Goal: Task Accomplishment & Management: Manage account settings

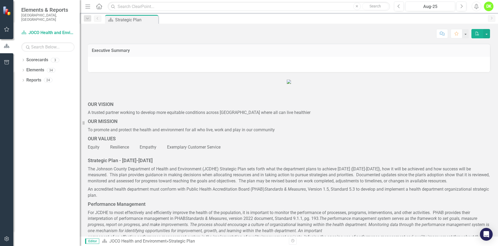
click at [24, 59] on icon "Dropdown" at bounding box center [23, 60] width 4 height 3
click at [24, 67] on div "Dropdown Scorecards 3 Dropdown JOCO Health and Environment DHE Strategic Scorec…" at bounding box center [50, 66] width 58 height 20
click at [24, 68] on icon "Dropdown" at bounding box center [26, 69] width 4 height 3
click at [51, 87] on link "DHE Dept Operations PM Scorecard" at bounding box center [57, 90] width 45 height 6
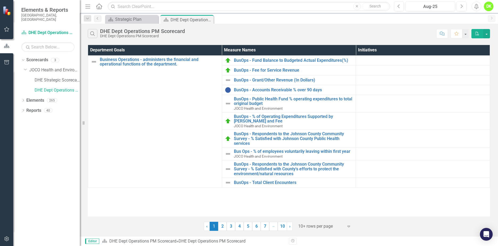
click at [238, 228] on link "4" at bounding box center [239, 225] width 9 height 9
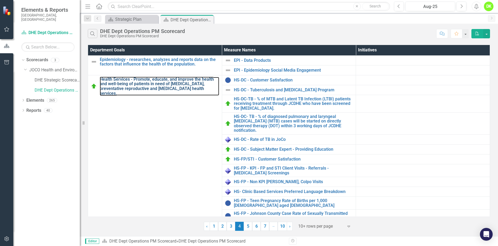
click at [158, 84] on link "Health Services - Promote, educate, and improve the health and well-being of pa…" at bounding box center [159, 86] width 119 height 19
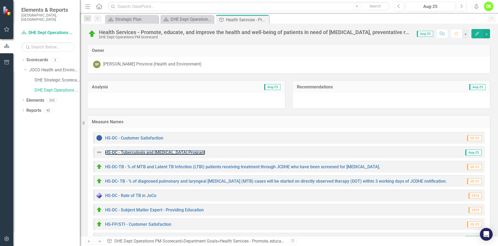
click at [193, 151] on link "HS-DC - Tuberculosis and [MEDICAL_DATA] Program" at bounding box center [155, 152] width 100 height 5
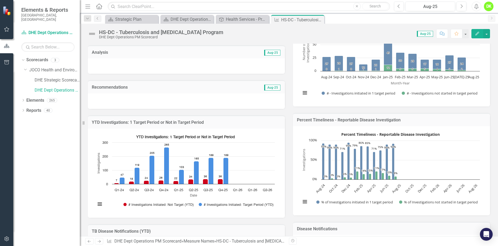
scroll to position [106, 0]
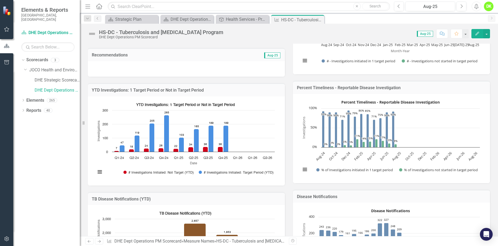
click at [147, 161] on rect "Interactive chart" at bounding box center [185, 140] width 184 height 80
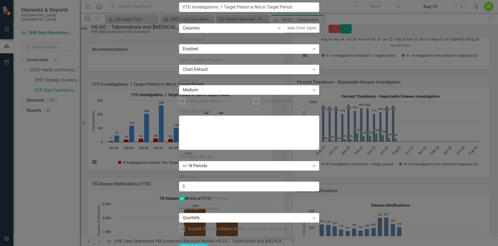
click at [225, 163] on div "+/- N Periods" at bounding box center [246, 166] width 127 height 6
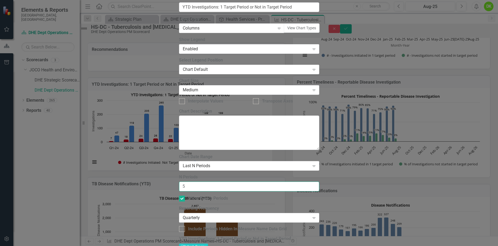
drag, startPoint x: 201, startPoint y: 49, endPoint x: 135, endPoint y: 44, distance: 66.7
click at [179, 44] on div "Chart Chart Series Chart Periods Chart Axis Format Advanced Options From this p…" at bounding box center [249, 130] width 140 height 397
type input "7"
click at [185, 226] on div at bounding box center [182, 229] width 6 height 6
click at [182, 226] on input "Include Periods Hidden In Measure Name Data Grid" at bounding box center [180, 227] width 3 height 3
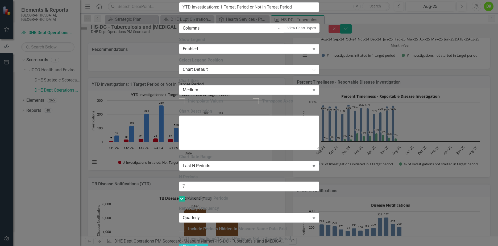
checkbox input "true"
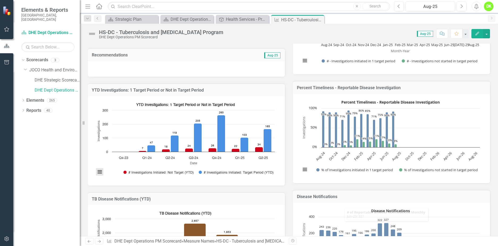
click at [99, 169] on button "View chart menu, YTD Investigations: 1 Target Period or Not in Target Period" at bounding box center [99, 171] width 7 height 7
click at [118, 145] on li "Download JPEG image" at bounding box center [121, 148] width 47 height 7
click at [0, 0] on icon "Close" at bounding box center [0, 0] width 0 height 0
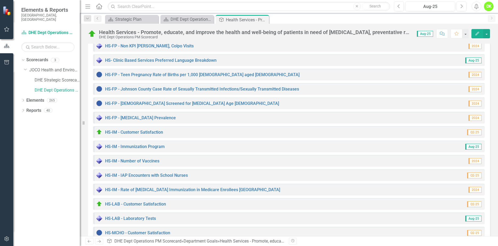
scroll to position [213, 0]
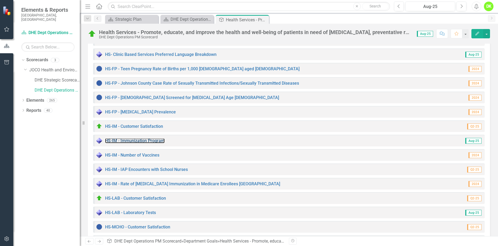
click at [140, 141] on link "HS-IM - Immunization Program" at bounding box center [135, 140] width 60 height 5
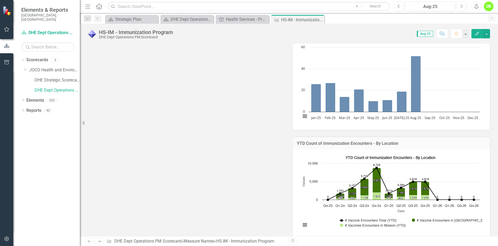
scroll to position [346, 0]
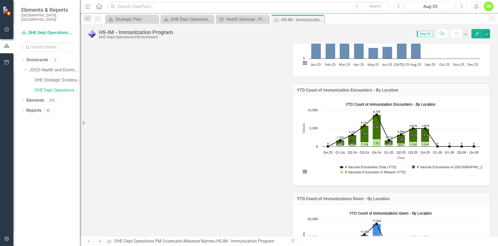
click at [303, 153] on rect "Interactive chart" at bounding box center [390, 140] width 184 height 80
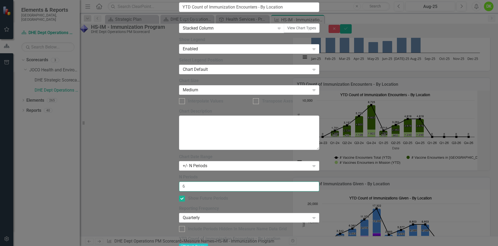
drag, startPoint x: 202, startPoint y: 50, endPoint x: 119, endPoint y: 50, distance: 83.2
click at [179, 50] on div "Chart Chart Series Chart Periods Chart Axis Format Advanced Options From this p…" at bounding box center [249, 130] width 140 height 397
type input "7"
click at [215, 163] on div "+/- N Periods" at bounding box center [246, 166] width 127 height 6
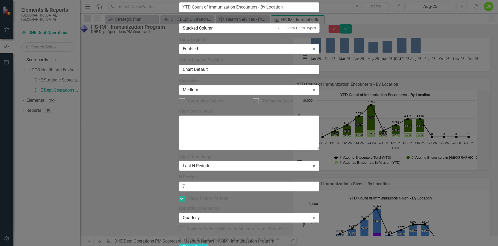
click at [185, 226] on div at bounding box center [182, 229] width 6 height 6
click at [182, 226] on input "Include Periods Hidden In Measure Name Data Grid" at bounding box center [180, 227] width 3 height 3
checkbox input "true"
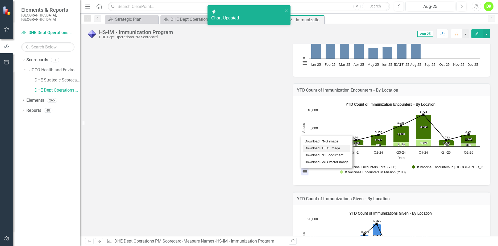
click at [321, 146] on li "Download JPEG image" at bounding box center [326, 148] width 47 height 7
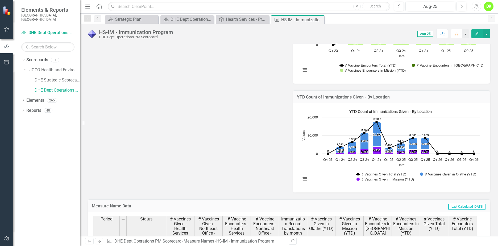
scroll to position [452, 0]
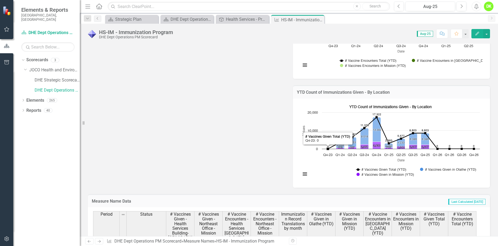
click at [308, 155] on rect "Interactive chart" at bounding box center [390, 142] width 184 height 80
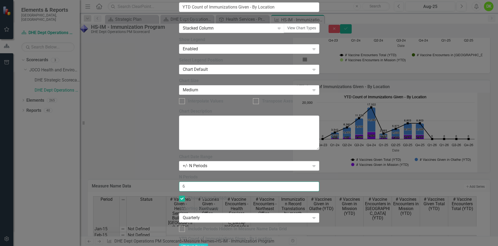
drag, startPoint x: 217, startPoint y: 51, endPoint x: 77, endPoint y: 50, distance: 140.4
click at [179, 51] on div "Charts Chart YTD Count of Immunizations Given - By Location Help Maximize Close…" at bounding box center [249, 122] width 140 height 431
type input "7"
click at [222, 163] on div "+/- N Periods" at bounding box center [246, 166] width 127 height 6
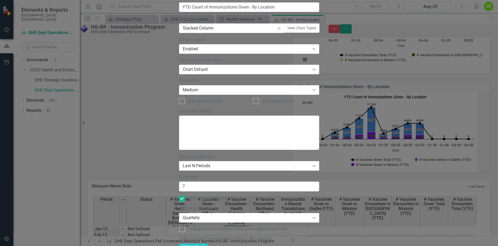
click at [182, 226] on input "Include Periods Hidden In Measure Name Data Grid" at bounding box center [180, 227] width 3 height 3
checkbox input "true"
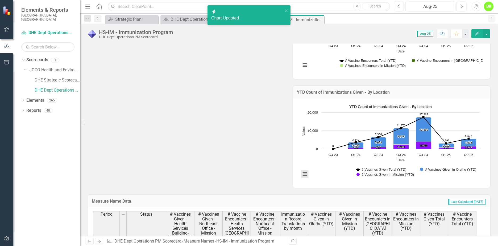
click at [302, 174] on button "View chart menu, YTD Count of Immunizations Given - By Location" at bounding box center [304, 173] width 7 height 7
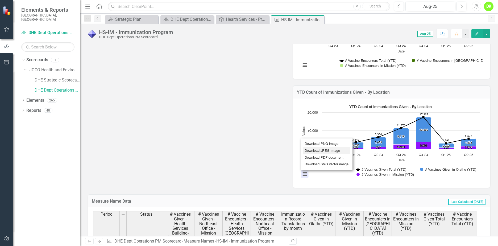
click at [320, 147] on li "Download JPEG image" at bounding box center [326, 150] width 47 height 7
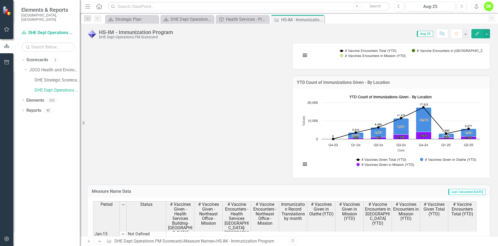
scroll to position [463, 0]
click at [0, 0] on div "Close" at bounding box center [0, 0] width 0 height 0
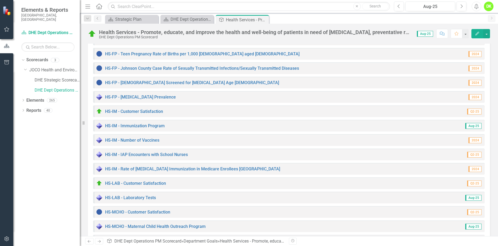
scroll to position [239, 0]
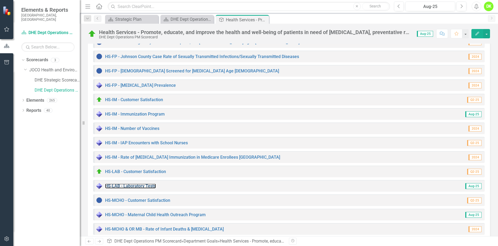
click at [137, 184] on link "HS-LAB - Laboratory Tests" at bounding box center [130, 185] width 51 height 5
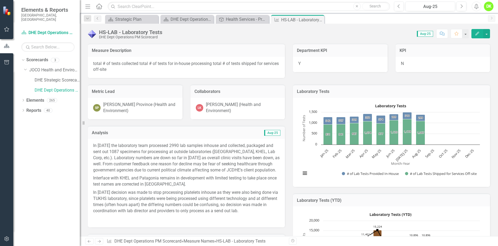
scroll to position [133, 0]
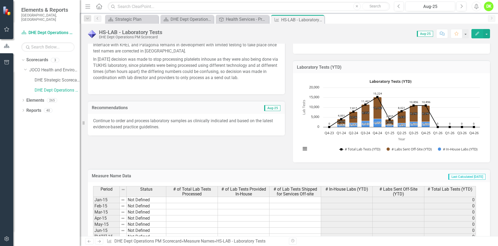
click at [303, 133] on rect "Interactive chart" at bounding box center [390, 117] width 184 height 80
click at [303, 132] on rect "Interactive chart" at bounding box center [390, 117] width 184 height 80
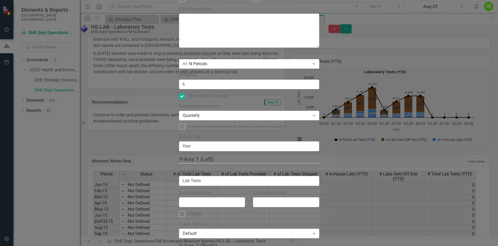
click at [215, 61] on div "+/- N Periods" at bounding box center [246, 64] width 127 height 6
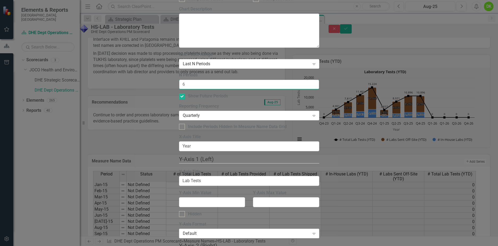
drag, startPoint x: 204, startPoint y: 49, endPoint x: 117, endPoint y: 43, distance: 87.1
click at [179, 43] on div "Chart Chart Series Chart Periods Chart Axis Format Advanced Options From this p…" at bounding box center [249, 130] width 140 height 601
type input "7"
click at [182, 124] on input "Include Periods Hidden In Measure Name Data Grid" at bounding box center [180, 125] width 3 height 3
checkbox input "true"
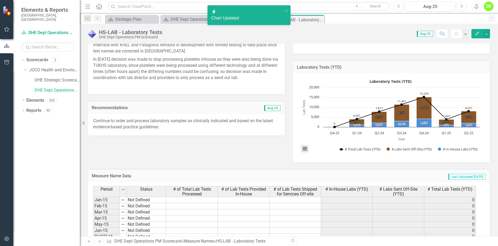
click at [303, 150] on button "View chart menu, Laboratory Tests (YTD)" at bounding box center [304, 148] width 7 height 7
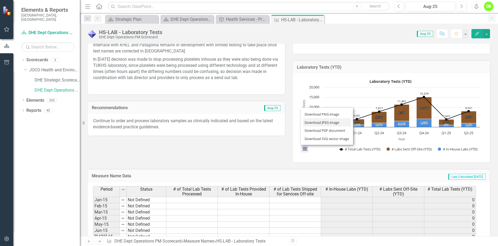
click at [315, 124] on li "Download JPEG image" at bounding box center [327, 122] width 48 height 8
click at [0, 0] on icon "Close" at bounding box center [0, 0] width 0 height 0
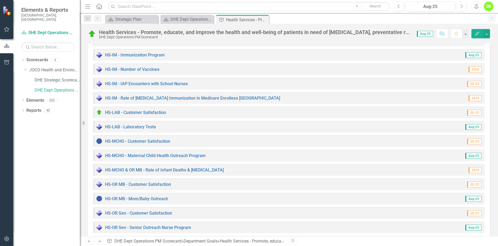
scroll to position [319, 0]
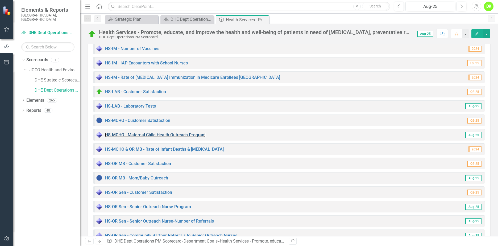
click at [187, 134] on link "HS-MCHO - Maternal Child Health Outreach Program" at bounding box center [155, 134] width 100 height 5
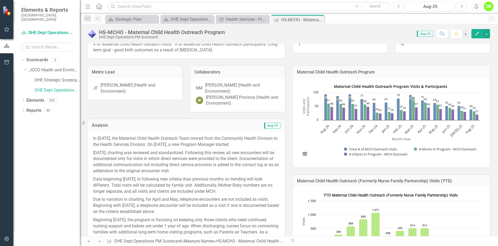
scroll to position [106, 0]
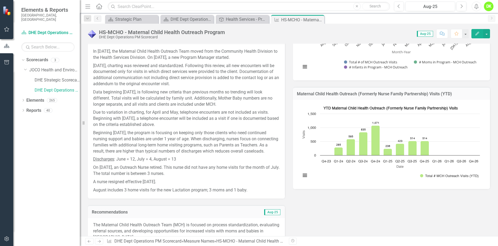
click at [351, 175] on rect "Interactive chart" at bounding box center [390, 144] width 184 height 80
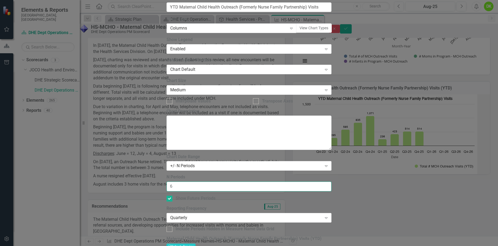
drag, startPoint x: 200, startPoint y: 52, endPoint x: 112, endPoint y: 52, distance: 87.7
click at [166, 52] on div "Chart Chart Series Chart Periods Chart Axis Format Advanced Options From this p…" at bounding box center [248, 130] width 165 height 397
type input "7"
click at [220, 163] on div "+/- N Periods" at bounding box center [246, 166] width 152 height 6
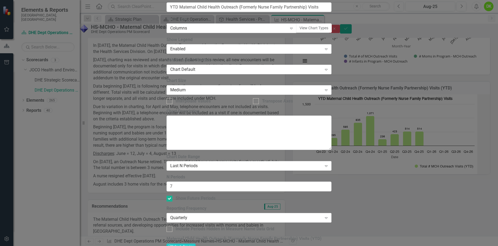
click at [170, 226] on input "Include Periods Hidden In Measure Name Data Grid" at bounding box center [167, 227] width 3 height 3
checkbox input "true"
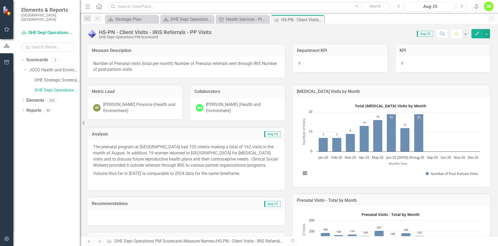
scroll to position [239, 0]
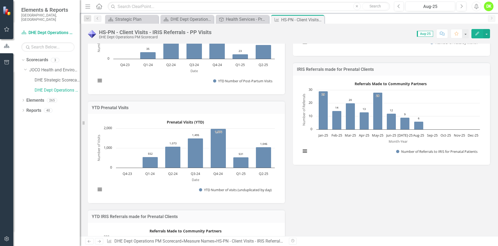
drag, startPoint x: 320, startPoint y: 20, endPoint x: 281, endPoint y: 17, distance: 39.7
click at [0, 0] on icon "Close" at bounding box center [0, 0] width 0 height 0
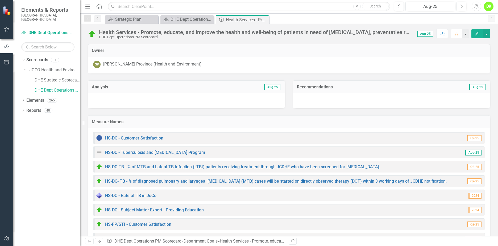
click at [0, 0] on icon "Close" at bounding box center [0, 0] width 0 height 0
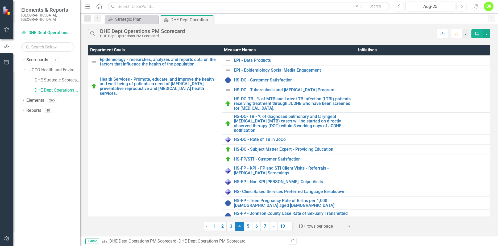
click at [246, 227] on link "5" at bounding box center [248, 225] width 9 height 9
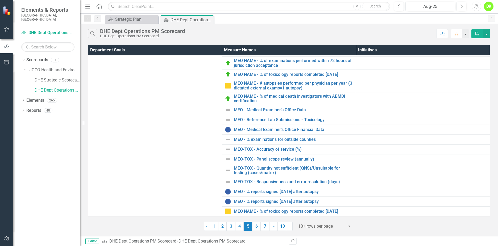
scroll to position [50, 0]
click at [291, 189] on link "MEO - % reports signed [DATE] after autopsy" at bounding box center [293, 191] width 119 height 5
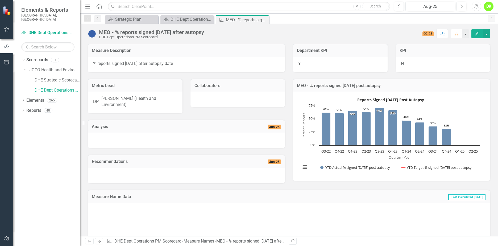
click at [305, 154] on rect "Interactive chart" at bounding box center [390, 135] width 184 height 80
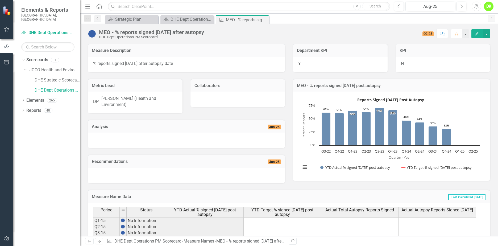
click at [305, 154] on rect "Interactive chart" at bounding box center [390, 135] width 184 height 80
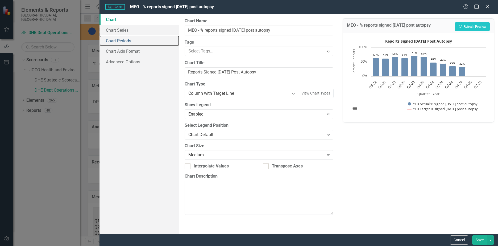
click at [125, 42] on link "Chart Periods" at bounding box center [139, 40] width 80 height 11
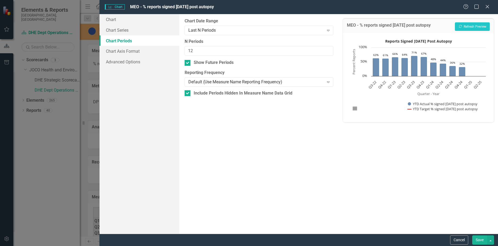
click at [219, 28] on div "Last N Periods" at bounding box center [256, 30] width 136 height 6
drag, startPoint x: 204, startPoint y: 52, endPoint x: 136, endPoint y: 44, distance: 68.7
click at [136, 44] on div "Chart Chart Series Chart Periods Chart Axis Format Advanced Options From this p…" at bounding box center [298, 123] width 398 height 219
type input "7"
click at [480, 238] on button "Save" at bounding box center [479, 239] width 15 height 9
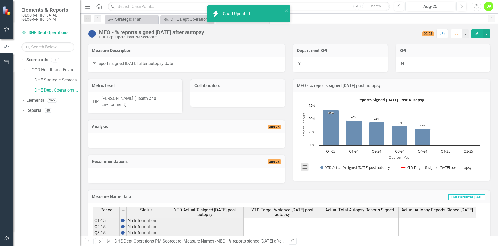
click at [301, 167] on button "View chart menu, Reports Signed Within 60 Days Post Autopsy" at bounding box center [304, 166] width 7 height 7
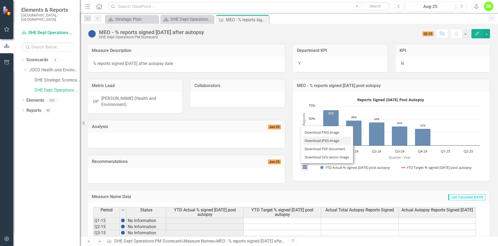
click at [316, 142] on li "Download JPEG image" at bounding box center [327, 140] width 48 height 8
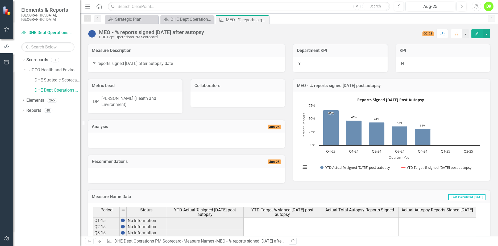
click at [0, 0] on icon "Close" at bounding box center [0, 0] width 0 height 0
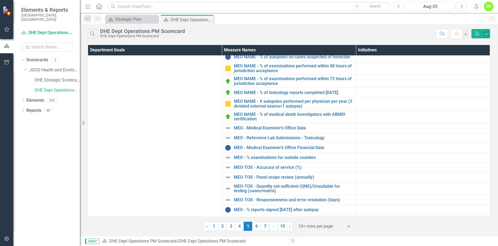
scroll to position [50, 0]
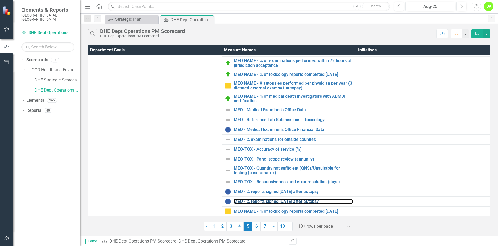
click at [275, 199] on link "MEO - % reports signed [DATE] after autopsy" at bounding box center [293, 201] width 119 height 5
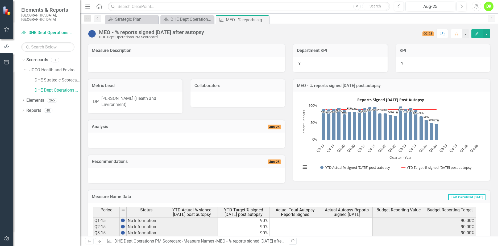
click at [303, 157] on rect "Interactive chart" at bounding box center [390, 135] width 184 height 80
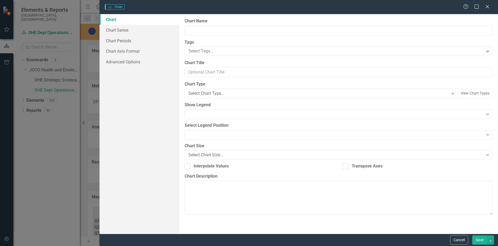
type input "MEO - % reports signed within 90 days post autopsy"
type input "Reports Signed Within 90 Days Post Autopsy"
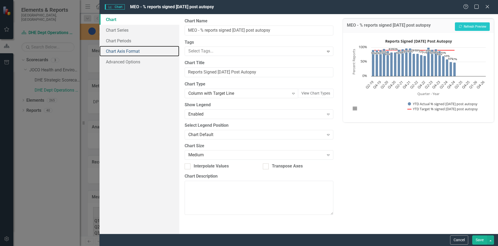
click at [125, 47] on link "Chart Axis Format" at bounding box center [139, 51] width 80 height 11
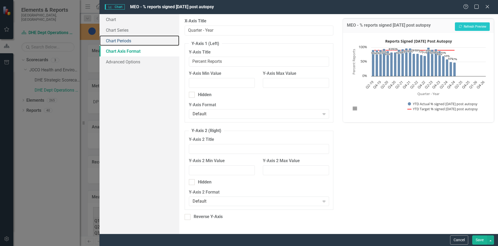
click at [124, 42] on link "Chart Periods" at bounding box center [139, 40] width 80 height 11
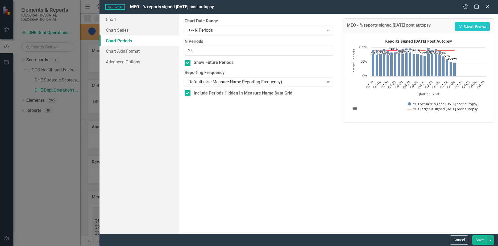
click at [210, 31] on div "+/- N Periods" at bounding box center [256, 30] width 136 height 6
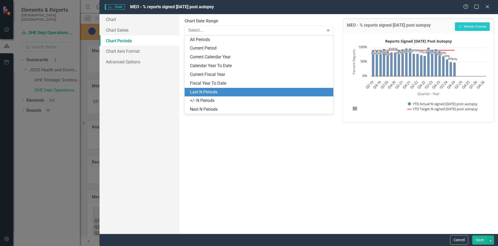
click at [203, 90] on div "Last N Periods" at bounding box center [260, 92] width 140 height 6
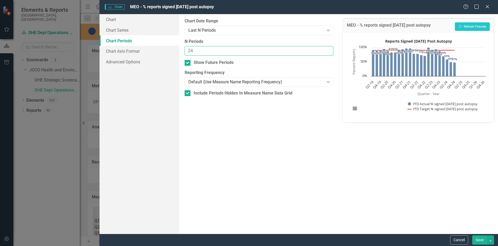
drag, startPoint x: 205, startPoint y: 49, endPoint x: 119, endPoint y: 49, distance: 85.9
click at [119, 49] on div "Chart Chart Series Chart Periods Chart Axis Format Advanced Options From this p…" at bounding box center [298, 123] width 398 height 219
type input "7"
click at [477, 236] on button "Save" at bounding box center [479, 239] width 15 height 9
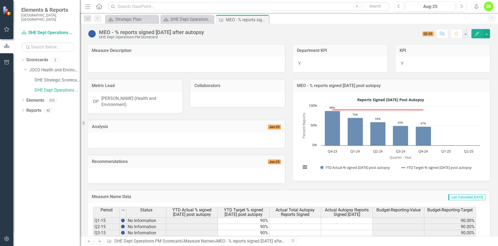
click at [0, 0] on icon "Close" at bounding box center [0, 0] width 0 height 0
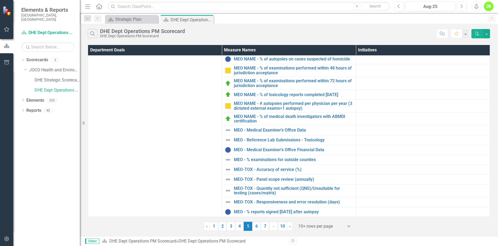
scroll to position [50, 0]
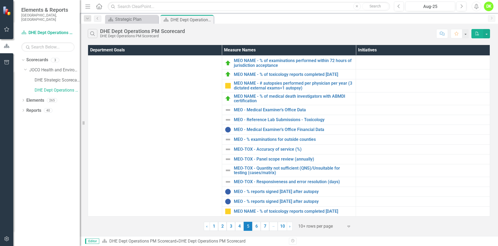
click at [258, 226] on link "6" at bounding box center [256, 225] width 9 height 9
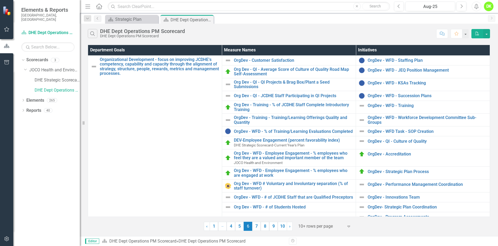
scroll to position [33, 0]
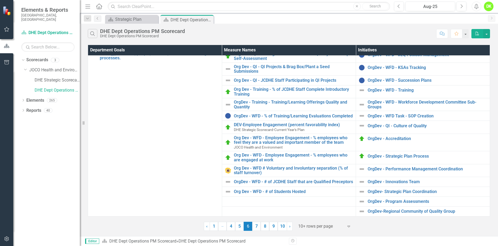
click at [255, 227] on link "7" at bounding box center [256, 225] width 9 height 9
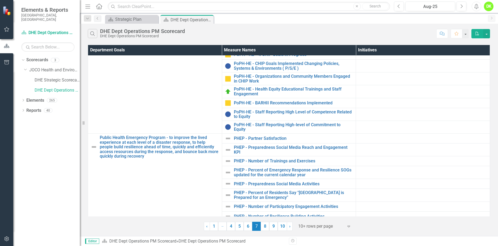
scroll to position [37, 0]
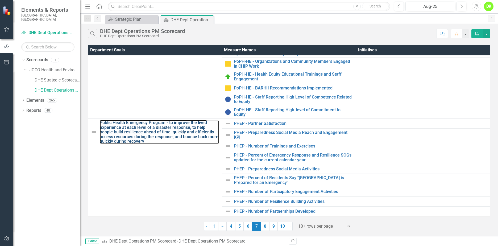
click at [141, 125] on link "Public Health Emergency Program - to improve the lived experience at each level…" at bounding box center [159, 131] width 119 height 23
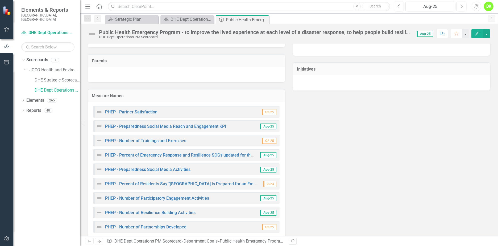
scroll to position [106, 0]
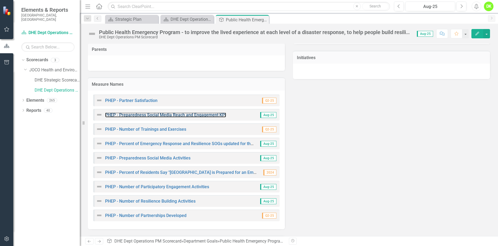
click at [176, 116] on link "PHEP - Preparedness Social Media Reach and Engagement KPI" at bounding box center [165, 114] width 121 height 5
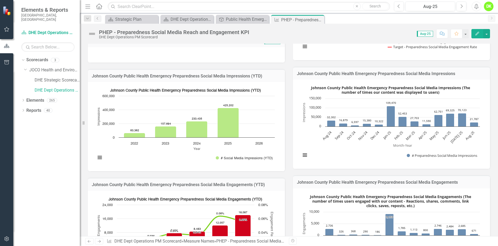
scroll to position [239, 0]
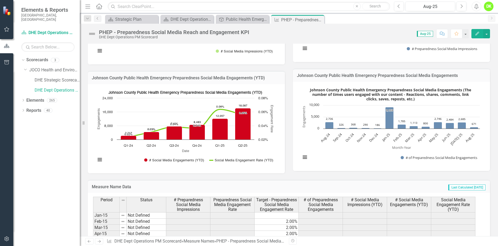
click at [116, 158] on rect "Interactive chart" at bounding box center [185, 128] width 184 height 80
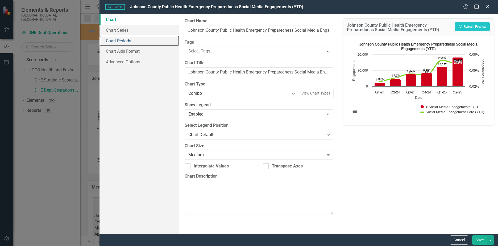
click at [116, 36] on link "Chart Periods" at bounding box center [139, 40] width 80 height 11
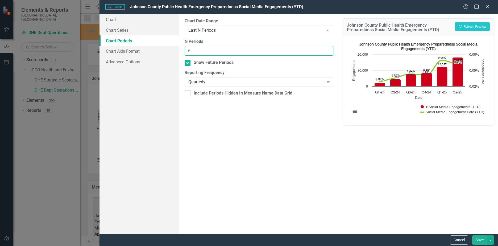
drag, startPoint x: 199, startPoint y: 51, endPoint x: 127, endPoint y: 49, distance: 71.5
click at [127, 49] on div "Chart Chart Series Chart Periods Chart Axis Format Advanced Options From this p…" at bounding box center [298, 123] width 398 height 219
type input "7"
click at [186, 94] on div at bounding box center [187, 93] width 6 height 6
click at [186, 94] on input "Include Periods Hidden In Measure Name Data Grid" at bounding box center [185, 91] width 3 height 3
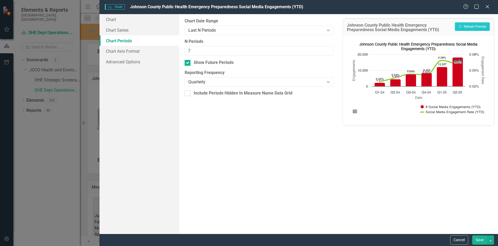
checkbox input "true"
click at [476, 238] on button "Save" at bounding box center [479, 239] width 15 height 9
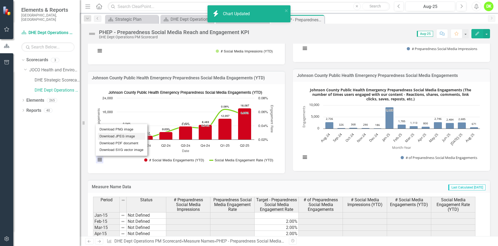
click at [115, 136] on li "Download JPEG image" at bounding box center [121, 136] width 47 height 7
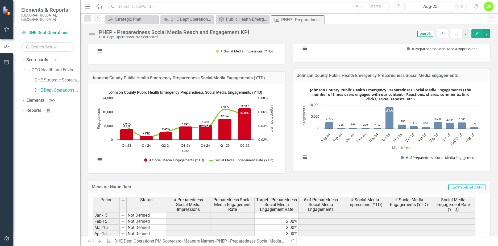
click at [0, 0] on icon "Close" at bounding box center [0, 0] width 0 height 0
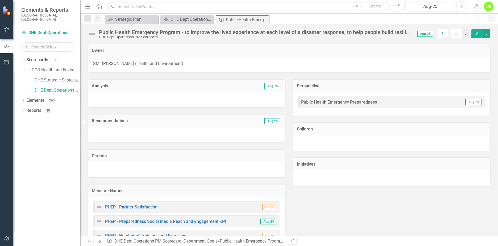
click at [0, 0] on icon "Close" at bounding box center [0, 0] width 0 height 0
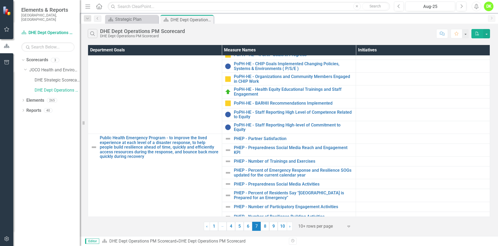
scroll to position [33, 0]
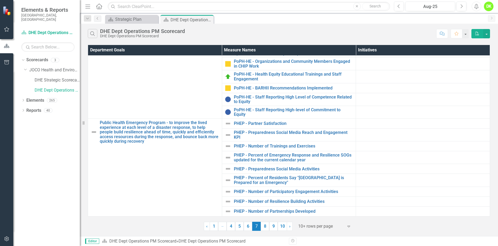
click at [264, 223] on link "8" at bounding box center [265, 225] width 9 height 9
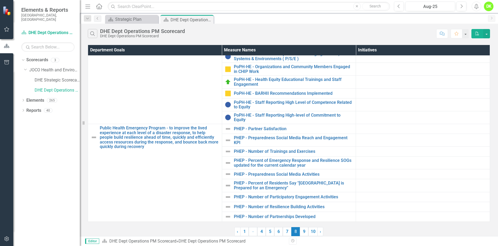
scroll to position [0, 0]
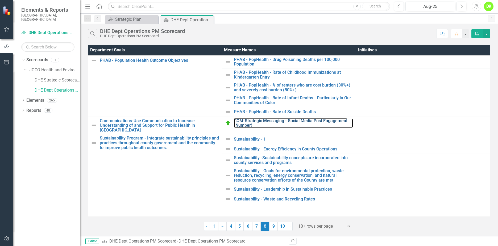
click at [263, 122] on link "COM-Strategic Messaging - Social Media Post Engagement (Number)" at bounding box center [293, 122] width 119 height 9
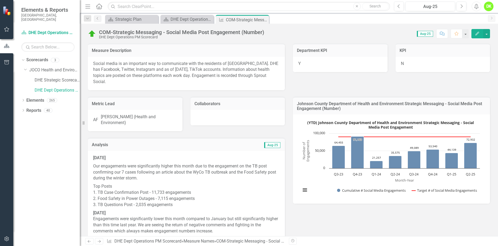
click at [305, 172] on rect "Interactive chart" at bounding box center [390, 158] width 184 height 80
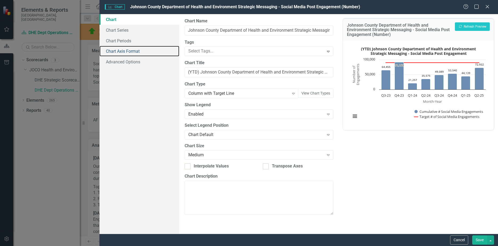
click at [126, 50] on link "Chart Axis Format" at bounding box center [139, 51] width 80 height 11
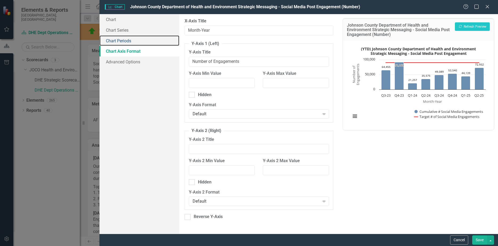
click at [124, 44] on link "Chart Periods" at bounding box center [139, 40] width 80 height 11
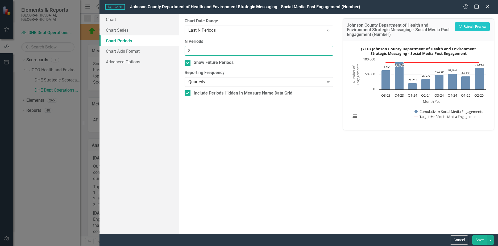
drag, startPoint x: 202, startPoint y: 49, endPoint x: 133, endPoint y: 50, distance: 68.6
click at [133, 50] on div "Chart Chart Series Chart Periods Chart Axis Format Advanced Options From this p…" at bounding box center [298, 123] width 398 height 219
type input "7"
click at [482, 240] on button "Save" at bounding box center [479, 239] width 15 height 9
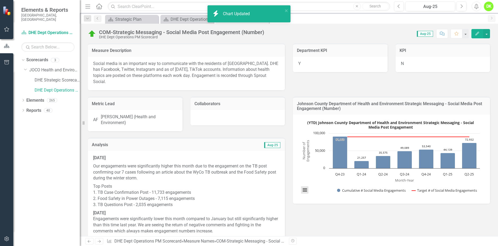
click at [303, 192] on button "View chart menu, (YTD) Johnson County Department of Health and Environment Stra…" at bounding box center [304, 189] width 7 height 7
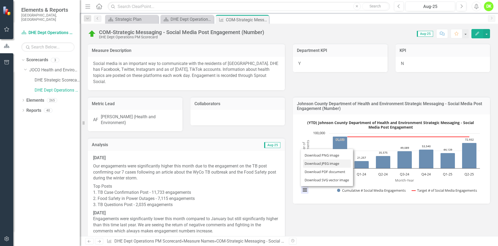
click at [317, 163] on li "Download JPEG image" at bounding box center [327, 163] width 48 height 8
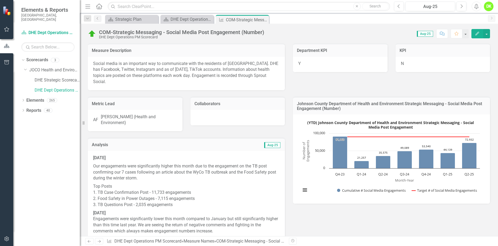
click at [0, 0] on icon "Close" at bounding box center [0, 0] width 0 height 0
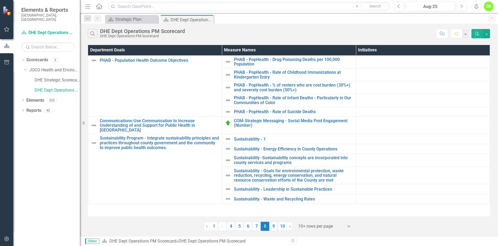
click at [214, 225] on link "1" at bounding box center [213, 225] width 9 height 9
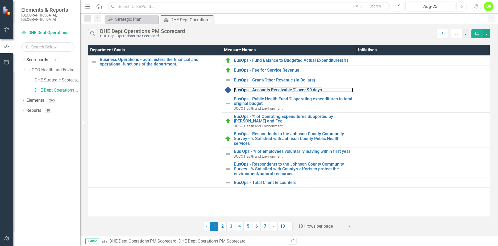
click at [276, 89] on link "BusOps - Accounts Receivable % over 90 days" at bounding box center [293, 89] width 119 height 5
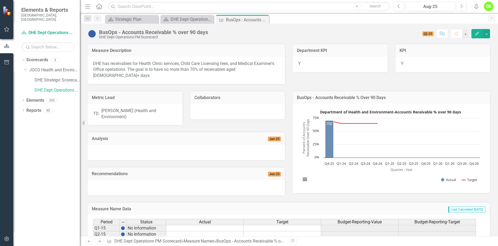
click at [305, 161] on rect "Interactive chart" at bounding box center [390, 148] width 184 height 80
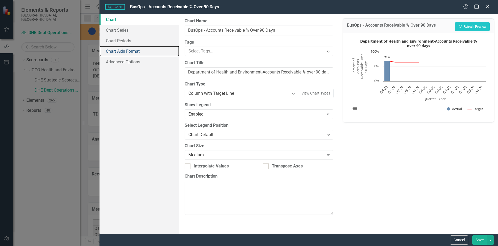
click at [135, 53] on link "Chart Axis Format" at bounding box center [139, 51] width 80 height 11
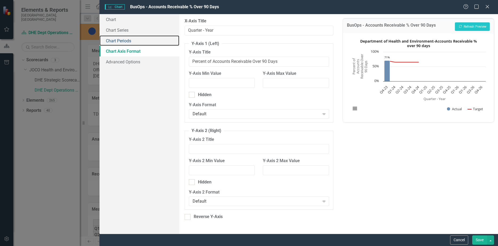
click at [123, 39] on link "Chart Periods" at bounding box center [139, 40] width 80 height 11
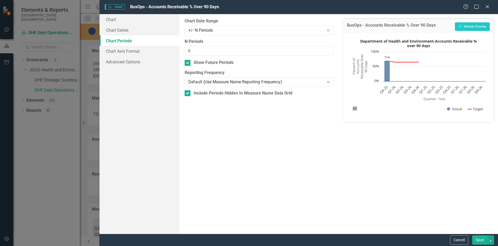
click at [213, 33] on div "+/- N Periods" at bounding box center [256, 30] width 136 height 6
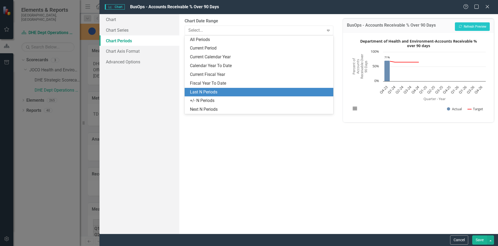
click at [198, 93] on div "Last N Periods" at bounding box center [260, 92] width 140 height 6
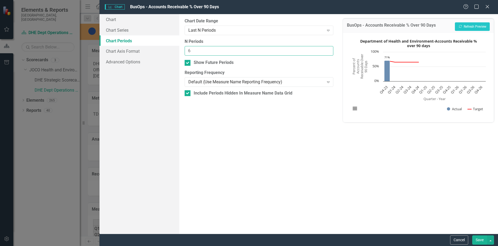
drag, startPoint x: 200, startPoint y: 49, endPoint x: 130, endPoint y: 48, distance: 69.7
click at [132, 48] on div "Chart Chart Series Chart Periods Chart Axis Format Advanced Options From this p…" at bounding box center [298, 123] width 398 height 219
type input "7"
click at [478, 239] on button "Save" at bounding box center [479, 239] width 15 height 9
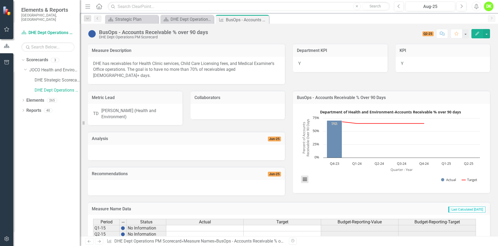
click at [303, 175] on button "View chart menu, Department of Health and Environment-Accounts Receivable % ove…" at bounding box center [304, 178] width 7 height 7
click at [315, 148] on li "Download JPEG image" at bounding box center [327, 152] width 48 height 8
click at [0, 0] on icon "Close" at bounding box center [0, 0] width 0 height 0
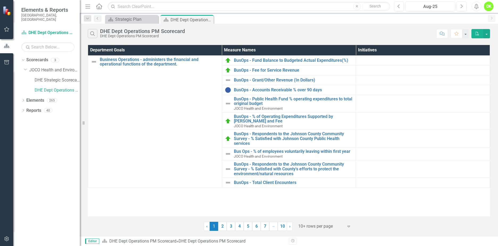
click at [223, 226] on link "2" at bounding box center [222, 225] width 9 height 9
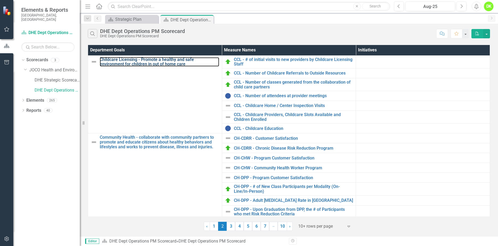
click at [121, 59] on link "Childcare Licensing - Promote a healthy and safe environment for children in ou…" at bounding box center [159, 61] width 119 height 9
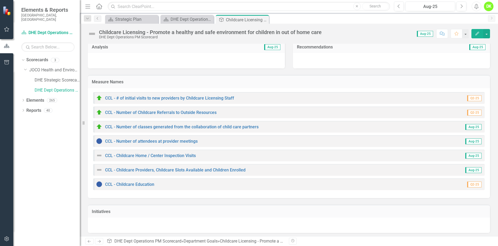
scroll to position [42, 0]
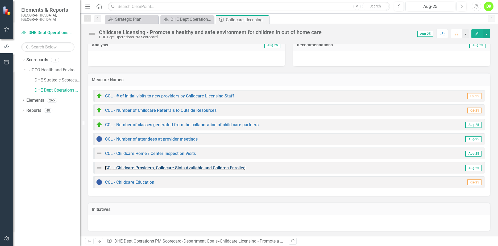
click at [184, 166] on link "CCL - Childcare Providers, Childcare Slots Available and Children Enrolled" at bounding box center [175, 167] width 140 height 5
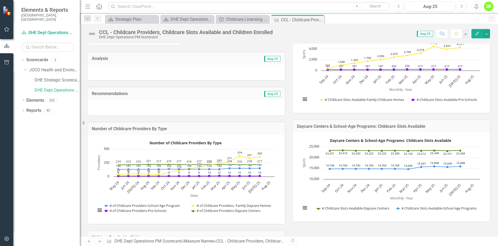
scroll to position [133, 0]
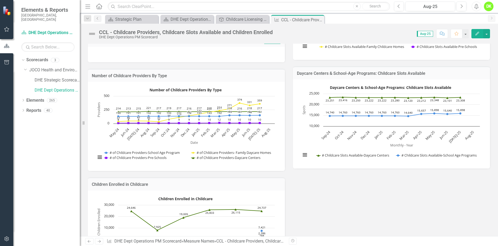
click at [106, 143] on rect "Interactive chart" at bounding box center [185, 126] width 184 height 80
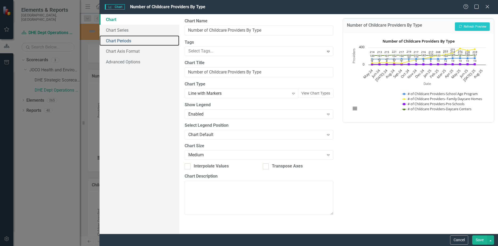
click at [123, 36] on link "Chart Periods" at bounding box center [139, 40] width 80 height 11
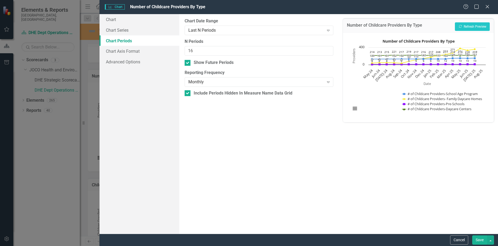
click at [457, 240] on button "Cancel" at bounding box center [459, 239] width 18 height 9
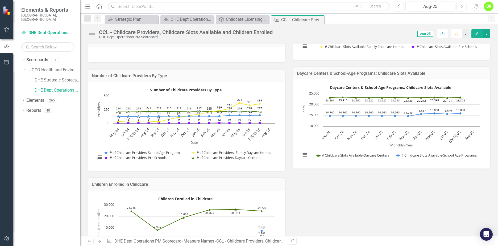
click at [305, 136] on rect "Interactive chart" at bounding box center [390, 123] width 184 height 80
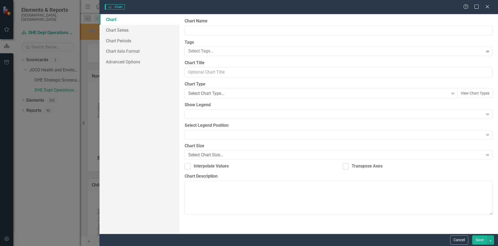
type input "Daycare Centers & School-Age Programs: Childcare Slots Available"
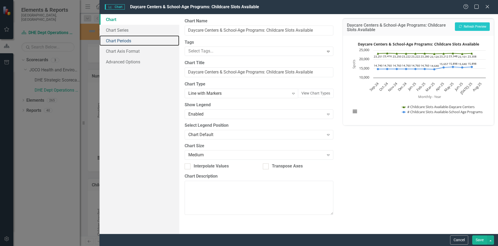
click at [129, 40] on link "Chart Periods" at bounding box center [139, 40] width 80 height 11
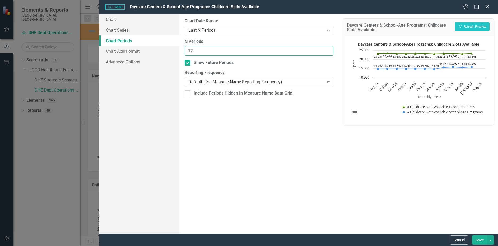
drag, startPoint x: 200, startPoint y: 49, endPoint x: 151, endPoint y: 51, distance: 48.7
click at [151, 51] on div "Chart Chart Series Chart Periods Chart Axis Format Advanced Options From this p…" at bounding box center [298, 123] width 398 height 219
type input "16"
click at [189, 96] on div at bounding box center [187, 93] width 6 height 6
click at [188, 94] on input "Include Periods Hidden In Measure Name Data Grid" at bounding box center [185, 91] width 3 height 3
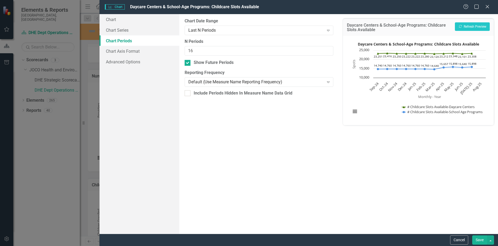
checkbox input "true"
click at [488, 240] on button "button" at bounding box center [490, 239] width 7 height 9
click at [475, 238] on button "Save" at bounding box center [479, 239] width 15 height 9
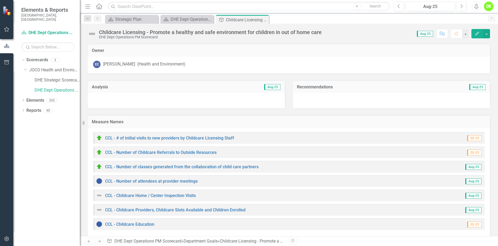
drag, startPoint x: 263, startPoint y: 19, endPoint x: 254, endPoint y: 20, distance: 9.1
click at [0, 0] on icon "Close" at bounding box center [0, 0] width 0 height 0
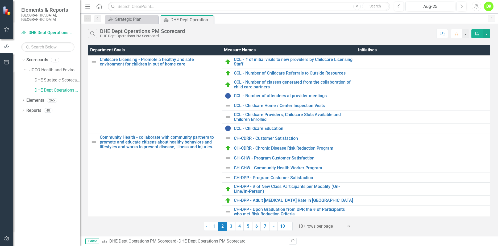
click at [231, 228] on link "3" at bounding box center [230, 225] width 9 height 9
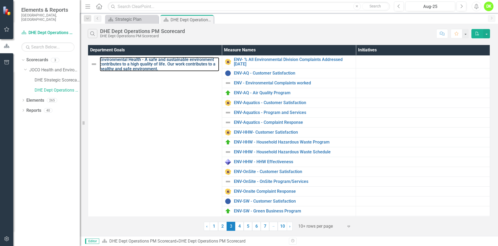
click at [147, 60] on link "Environmental Health - A safe and sustainable environment contributes to a high…" at bounding box center [159, 64] width 119 height 14
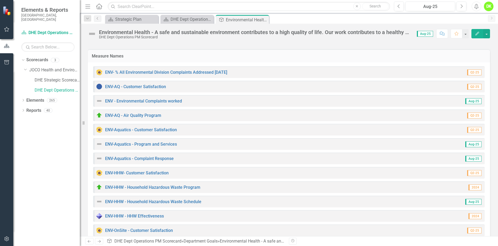
scroll to position [106, 0]
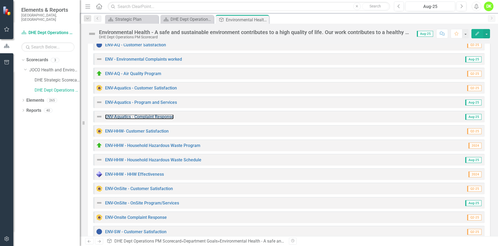
click at [149, 117] on link "ENV-Aquatics - Complaint Response" at bounding box center [139, 116] width 69 height 5
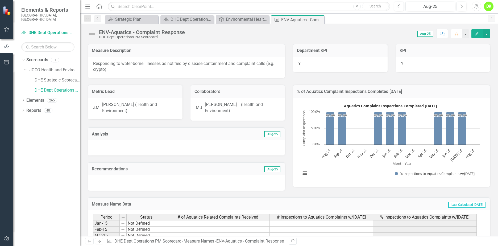
click at [308, 161] on rect "Interactive chart" at bounding box center [390, 142] width 184 height 80
click at [310, 102] on rect "Interactive chart" at bounding box center [390, 142] width 184 height 80
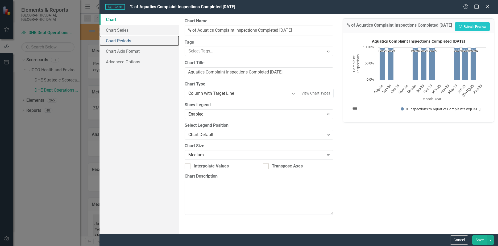
click at [118, 42] on link "Chart Periods" at bounding box center [139, 40] width 80 height 11
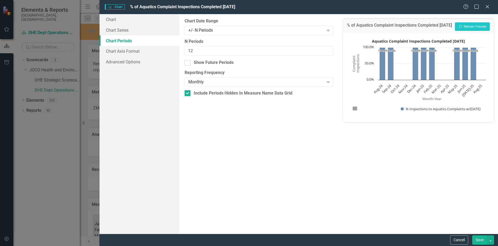
click at [221, 31] on div "+/- N Periods" at bounding box center [256, 30] width 136 height 6
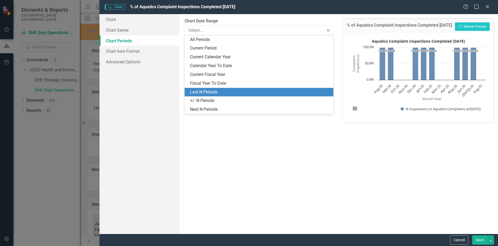
click at [209, 88] on div "Last N Periods" at bounding box center [258, 92] width 149 height 9
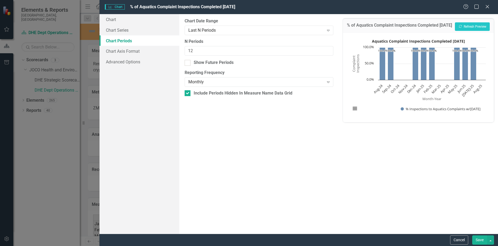
click at [187, 64] on div at bounding box center [187, 63] width 6 height 6
click at [187, 63] on input "Show Future Periods" at bounding box center [185, 61] width 3 height 3
checkbox input "true"
drag, startPoint x: 212, startPoint y: 48, endPoint x: 128, endPoint y: 51, distance: 83.8
click at [119, 49] on div "Chart Chart Series Chart Periods Chart Axis Format Advanced Options From this p…" at bounding box center [298, 123] width 398 height 219
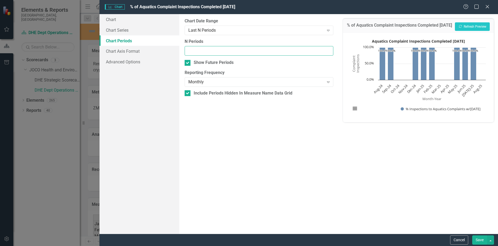
type input "5"
type input "16"
click at [479, 236] on button "Save" at bounding box center [479, 239] width 15 height 9
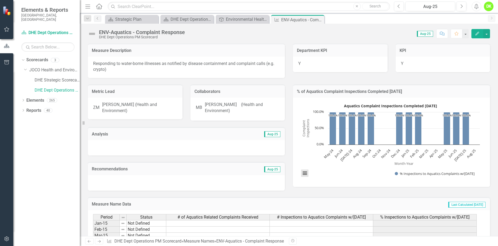
click at [302, 175] on button "View chart menu, Aquatics Complaint Inspections Completed Within 2 days" at bounding box center [304, 172] width 7 height 7
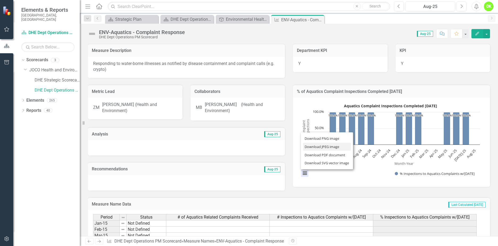
click at [316, 149] on li "Download JPEG image" at bounding box center [327, 146] width 48 height 8
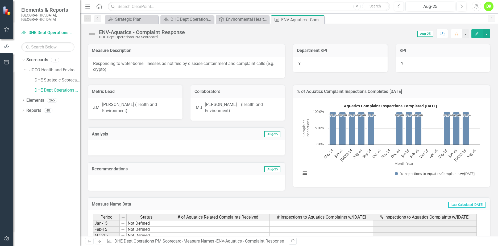
click at [0, 0] on icon "Close" at bounding box center [0, 0] width 0 height 0
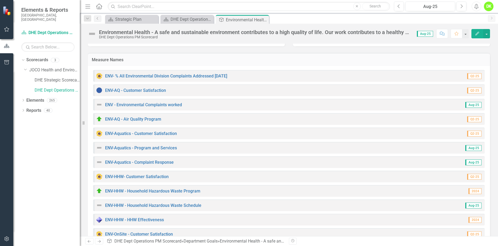
scroll to position [80, 0]
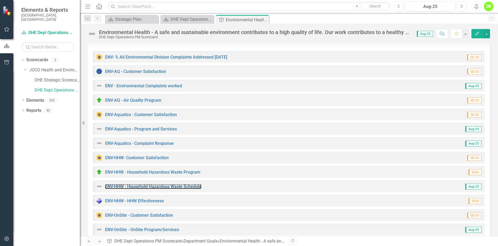
click at [178, 188] on link "ENV-HHW - Household Hazardous Waste Schedule" at bounding box center [153, 186] width 96 height 5
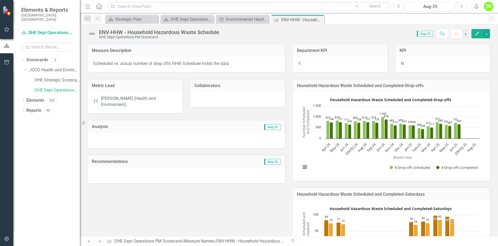
click at [339, 163] on rect "Interactive chart" at bounding box center [390, 135] width 184 height 80
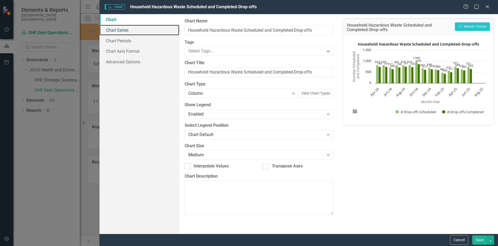
click at [116, 28] on link "Chart Series" at bounding box center [139, 30] width 80 height 11
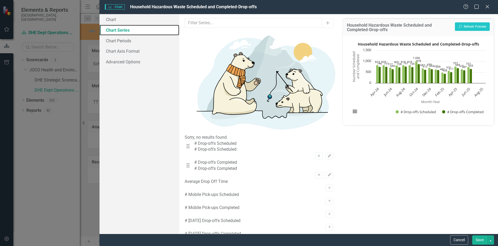
click at [122, 35] on link "Chart Series" at bounding box center [139, 30] width 80 height 11
click at [124, 40] on link "Chart Periods" at bounding box center [139, 40] width 80 height 11
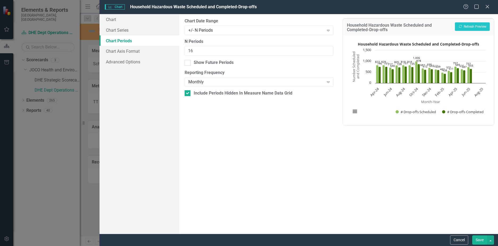
click at [187, 64] on div at bounding box center [187, 63] width 6 height 6
click at [187, 63] on input "Show Future Periods" at bounding box center [185, 61] width 3 height 3
checkbox input "true"
click at [234, 27] on div "+/- N Periods Expand" at bounding box center [258, 31] width 149 height 10
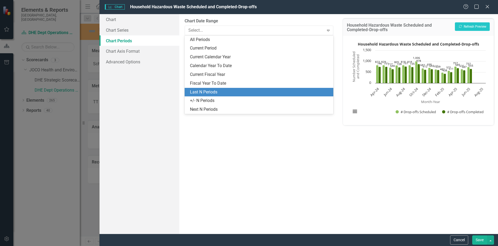
click at [220, 93] on div "Last N Periods" at bounding box center [260, 92] width 140 height 6
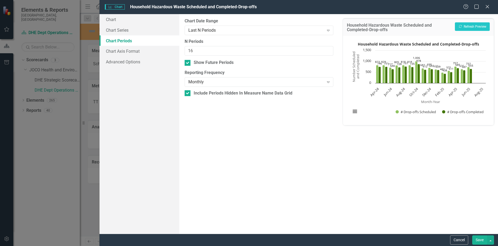
click at [477, 239] on button "Save" at bounding box center [479, 239] width 15 height 9
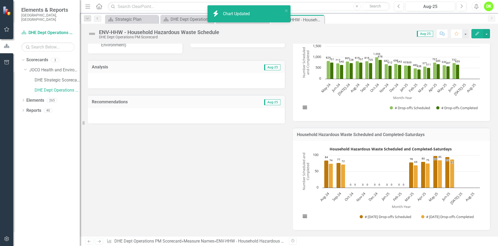
scroll to position [106, 0]
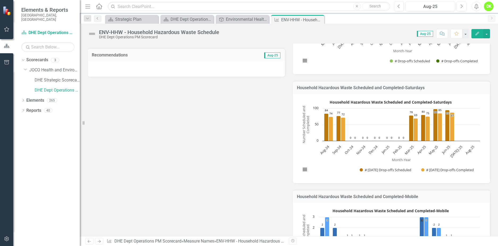
click at [321, 165] on rect "Interactive chart" at bounding box center [390, 138] width 184 height 80
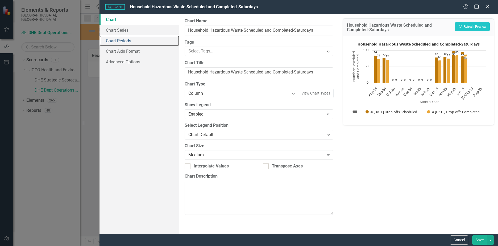
click at [122, 38] on link "Chart Periods" at bounding box center [139, 40] width 80 height 11
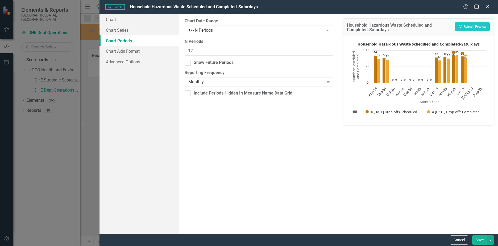
click at [222, 30] on div "+/- N Periods" at bounding box center [256, 30] width 136 height 6
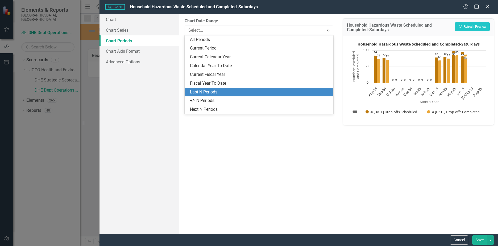
click at [209, 89] on div "Last N Periods" at bounding box center [260, 92] width 140 height 6
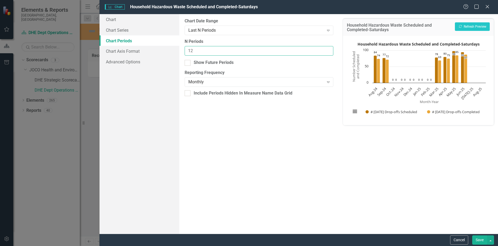
drag, startPoint x: 211, startPoint y: 48, endPoint x: 125, endPoint y: 46, distance: 85.6
click at [125, 46] on div "Chart Chart Series Chart Periods Chart Axis Format Advanced Options From this p…" at bounding box center [298, 123] width 398 height 219
type input "16"
click at [185, 63] on input "Show Future Periods" at bounding box center [185, 61] width 3 height 3
checkbox input "true"
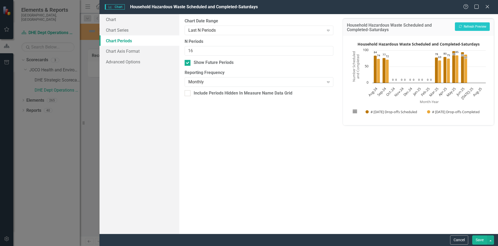
click at [188, 94] on div at bounding box center [187, 93] width 6 height 6
click at [188, 94] on input "Include Periods Hidden In Measure Name Data Grid" at bounding box center [185, 91] width 3 height 3
checkbox input "true"
click at [478, 239] on button "Save" at bounding box center [479, 239] width 15 height 9
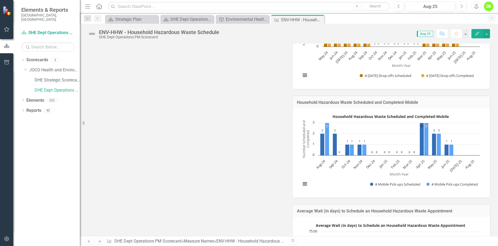
scroll to position [213, 0]
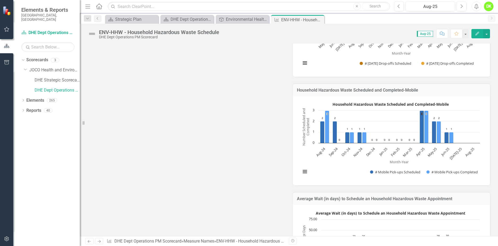
click at [330, 162] on rect "Interactive chart" at bounding box center [390, 140] width 184 height 80
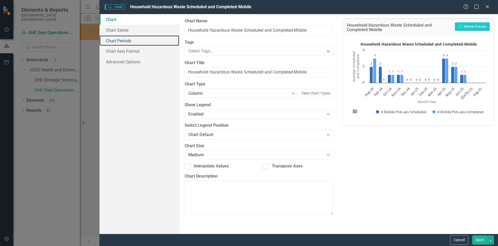
click at [129, 39] on link "Chart Periods" at bounding box center [139, 40] width 80 height 11
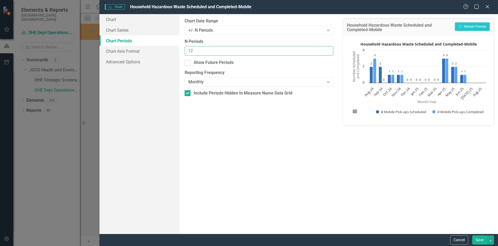
drag, startPoint x: 196, startPoint y: 51, endPoint x: 165, endPoint y: 48, distance: 32.0
click at [166, 48] on div "Chart Chart Series Chart Periods Chart Axis Format Advanced Options From this p…" at bounding box center [298, 123] width 398 height 219
type input "16"
click at [251, 30] on div "+/- N Periods" at bounding box center [256, 30] width 136 height 6
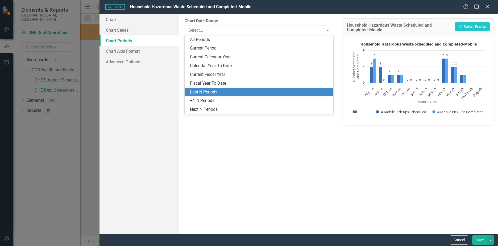
click at [223, 88] on div "Last N Periods" at bounding box center [258, 92] width 149 height 9
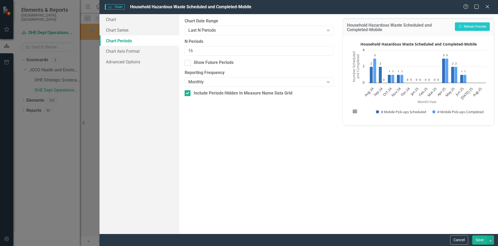
click at [198, 60] on div "Show Future Periods" at bounding box center [214, 63] width 40 height 6
click at [188, 60] on input "Show Future Periods" at bounding box center [185, 61] width 3 height 3
checkbox input "true"
click at [481, 237] on button "Save" at bounding box center [479, 239] width 15 height 9
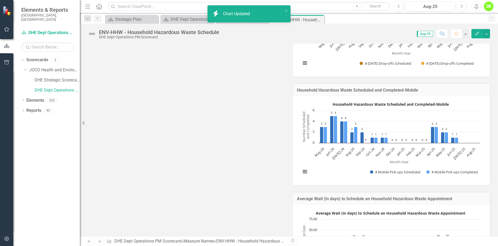
scroll to position [319, 0]
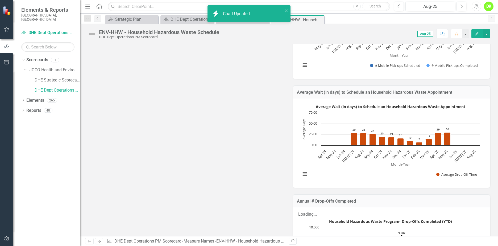
click at [301, 164] on rect "Interactive chart" at bounding box center [390, 142] width 184 height 80
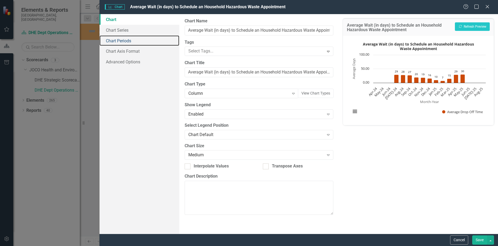
click at [118, 37] on link "Chart Periods" at bounding box center [139, 40] width 80 height 11
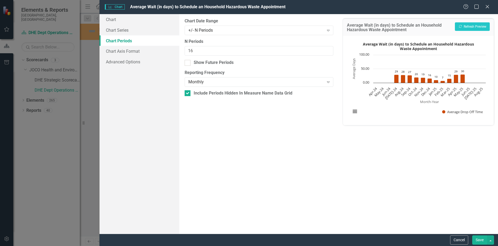
click at [188, 64] on div at bounding box center [187, 63] width 6 height 6
click at [188, 63] on input "Show Future Periods" at bounding box center [185, 61] width 3 height 3
checkbox input "true"
click at [218, 30] on div "+/- N Periods" at bounding box center [256, 30] width 136 height 6
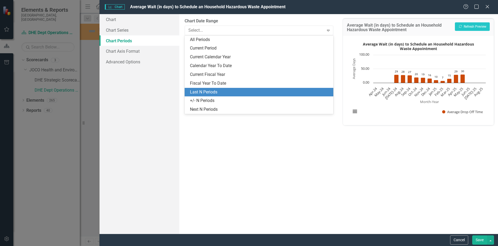
click at [203, 88] on div "Last N Periods" at bounding box center [258, 92] width 149 height 9
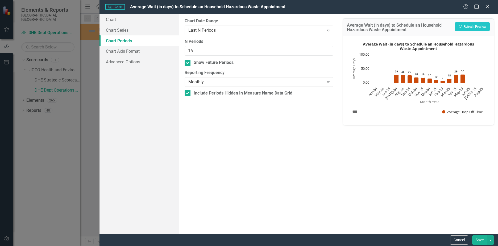
click at [479, 238] on button "Save" at bounding box center [479, 239] width 15 height 9
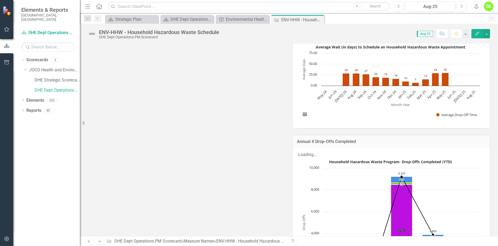
scroll to position [292, 0]
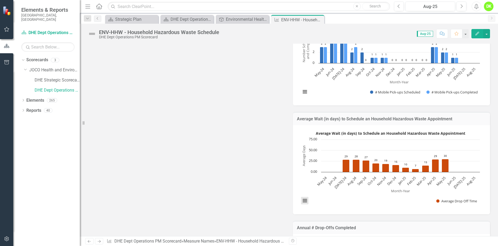
click at [303, 202] on button "View chart menu, Average Wait (in days) to Schedule an Household Hazardous Wast…" at bounding box center [304, 200] width 7 height 7
click at [321, 176] on li "Download JPEG image" at bounding box center [327, 174] width 48 height 8
click at [0, 0] on icon "Close" at bounding box center [0, 0] width 0 height 0
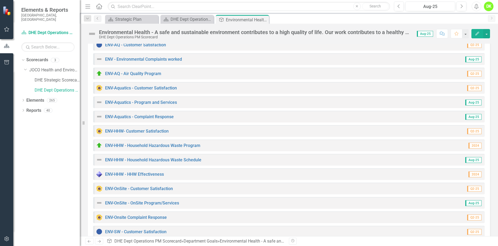
scroll to position [213, 0]
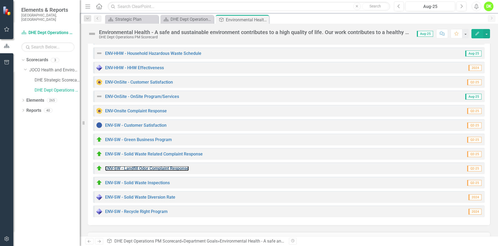
click at [161, 169] on link "ENV-SW - Landfill Odor Complaint Response" at bounding box center [147, 168] width 84 height 5
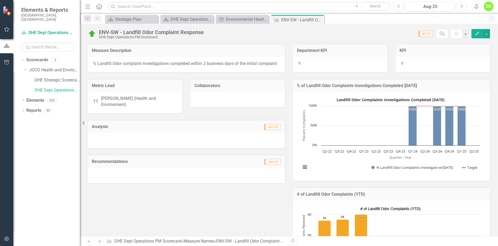
click at [316, 162] on rect "Interactive chart" at bounding box center [390, 135] width 184 height 80
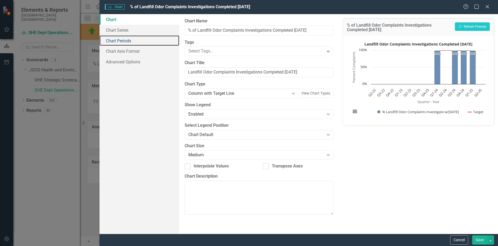
click at [123, 43] on link "Chart Periods" at bounding box center [139, 40] width 80 height 11
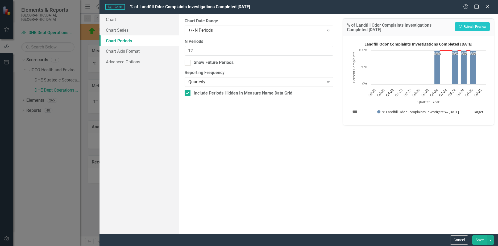
click at [209, 31] on div "+/- N Periods" at bounding box center [256, 30] width 136 height 6
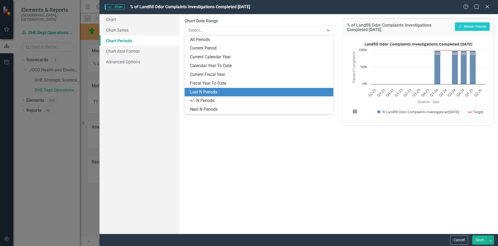
click at [209, 92] on div "Last N Periods" at bounding box center [260, 92] width 140 height 6
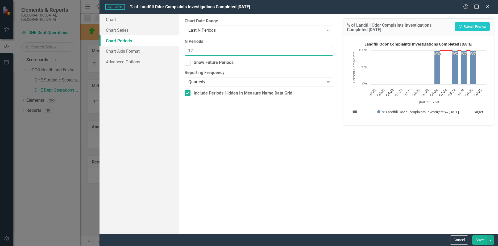
drag, startPoint x: 208, startPoint y: 51, endPoint x: 128, endPoint y: 43, distance: 80.7
click at [128, 43] on div "Chart Chart Series Chart Periods Chart Axis Format Advanced Options From this p…" at bounding box center [298, 123] width 398 height 219
type input "7"
click at [186, 60] on input "Show Future Periods" at bounding box center [185, 61] width 3 height 3
checkbox input "true"
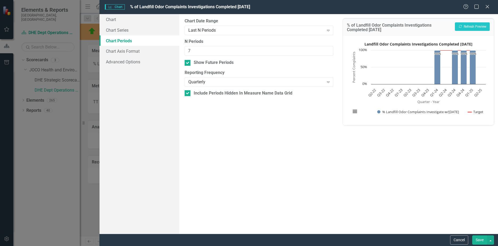
click at [476, 239] on button "Save" at bounding box center [479, 239] width 15 height 9
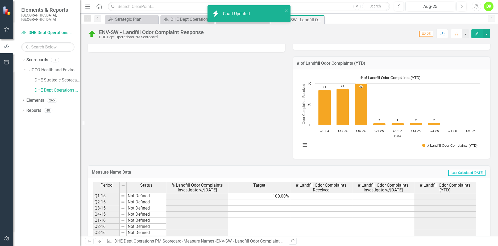
scroll to position [133, 0]
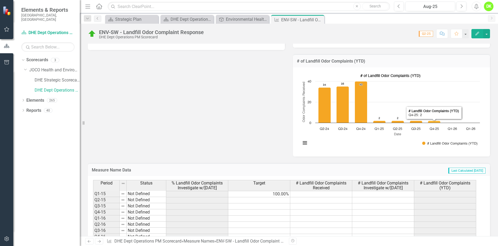
click at [437, 74] on rect "Interactive chart" at bounding box center [390, 111] width 184 height 80
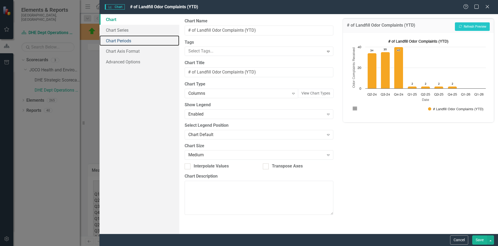
click at [124, 42] on link "Chart Periods" at bounding box center [139, 40] width 80 height 11
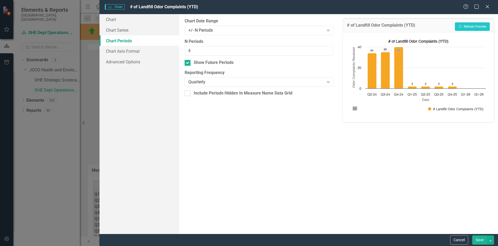
click at [223, 28] on div "+/- N Periods" at bounding box center [256, 30] width 136 height 6
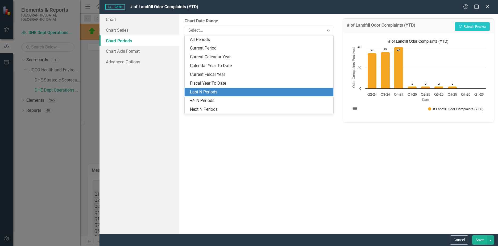
click at [205, 93] on div "Last N Periods" at bounding box center [260, 92] width 140 height 6
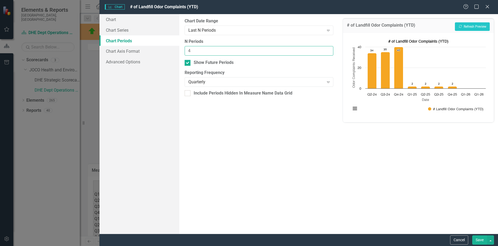
drag, startPoint x: 183, startPoint y: 52, endPoint x: 124, endPoint y: 52, distance: 59.0
click at [124, 52] on div "Chart Chart Series Chart Periods Chart Axis Format Advanced Options From this p…" at bounding box center [298, 123] width 398 height 219
type input "7"
click at [187, 93] on input "Include Periods Hidden In Measure Name Data Grid" at bounding box center [185, 91] width 3 height 3
checkbox input "true"
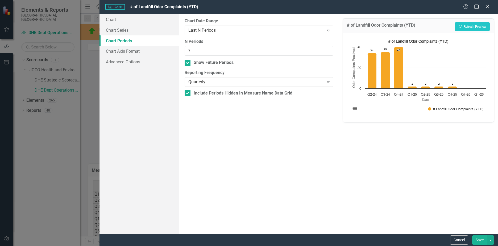
click at [473, 239] on button "Save" at bounding box center [479, 239] width 15 height 9
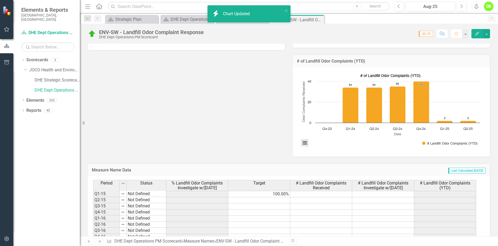
click at [305, 142] on button "View chart menu, # of Landfill Odor Complaints (YTD)" at bounding box center [304, 142] width 7 height 7
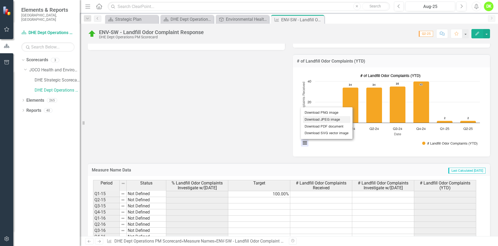
click at [316, 119] on li "Download JPEG image" at bounding box center [326, 119] width 47 height 7
click at [0, 0] on icon "Close" at bounding box center [0, 0] width 0 height 0
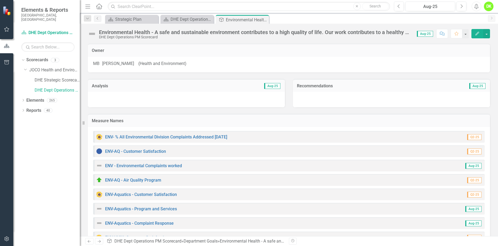
click at [0, 0] on icon "Close" at bounding box center [0, 0] width 0 height 0
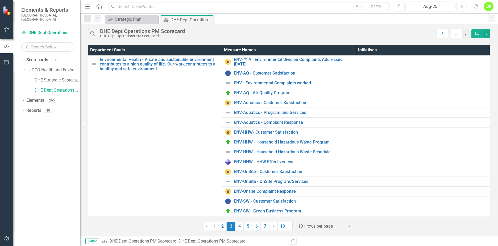
click at [240, 228] on link "4" at bounding box center [239, 225] width 9 height 9
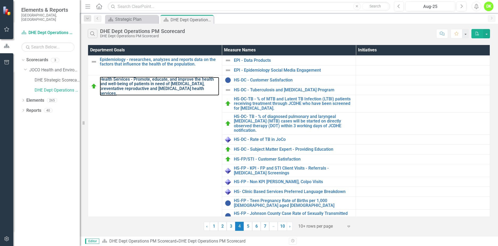
click at [114, 79] on link "Health Services - Promote, educate, and improve the health and well-being of pa…" at bounding box center [159, 86] width 119 height 19
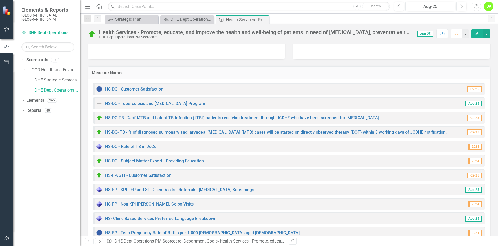
scroll to position [53, 0]
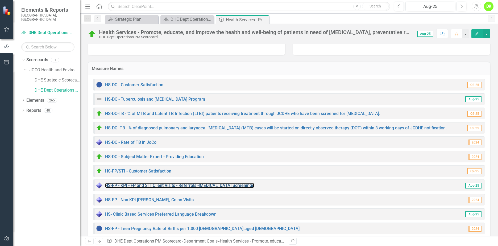
click at [186, 185] on link "HS-FP - KPI - FP and STI Client Visits - Referrals -[MEDICAL_DATA] Screenings" at bounding box center [179, 185] width 149 height 5
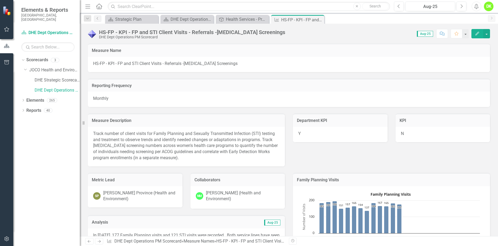
scroll to position [80, 0]
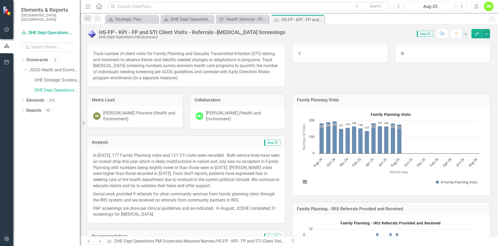
click at [319, 173] on rect "Interactive chart" at bounding box center [390, 150] width 184 height 80
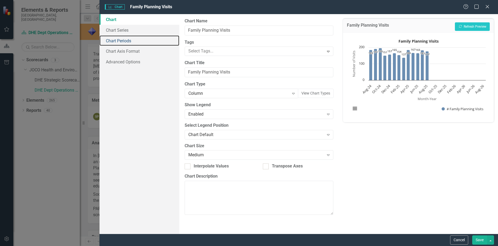
click at [121, 39] on link "Chart Periods" at bounding box center [139, 40] width 80 height 11
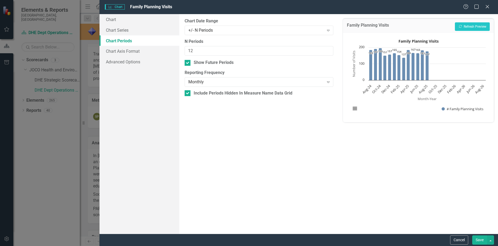
click at [215, 29] on div "+/- N Periods" at bounding box center [256, 30] width 136 height 6
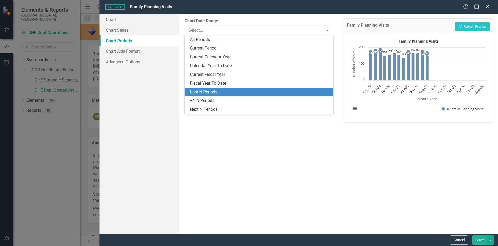
click at [207, 93] on div "Last N Periods" at bounding box center [260, 92] width 140 height 6
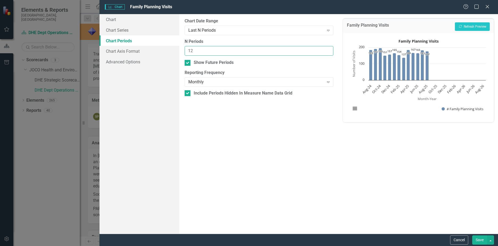
drag, startPoint x: 146, startPoint y: 50, endPoint x: 138, endPoint y: 50, distance: 8.0
click at [138, 50] on div "Chart Chart Series Chart Periods Chart Axis Format Advanced Options From this p…" at bounding box center [298, 123] width 398 height 219
type input "16"
click at [476, 243] on button "Save" at bounding box center [479, 239] width 15 height 9
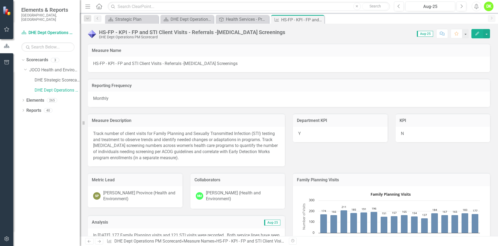
scroll to position [346, 0]
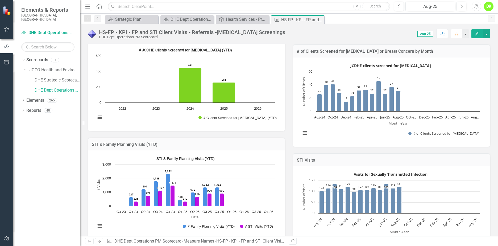
click at [255, 156] on rect "Interactive chart" at bounding box center [185, 194] width 184 height 80
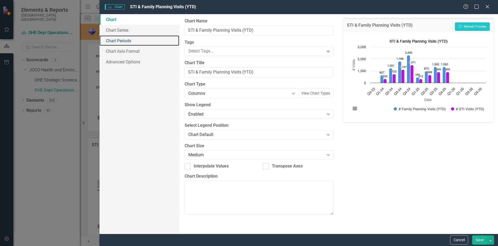
click at [125, 41] on link "Chart Periods" at bounding box center [139, 40] width 80 height 11
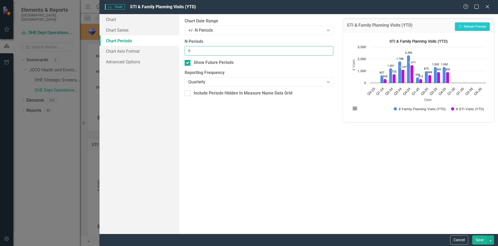
drag, startPoint x: 203, startPoint y: 54, endPoint x: 149, endPoint y: 50, distance: 53.6
click at [149, 50] on div "Chart Chart Series Chart Periods Chart Axis Format Advanced Options From this p…" at bounding box center [298, 123] width 398 height 219
type input "7"
click at [222, 30] on div "+/- N Periods" at bounding box center [256, 30] width 136 height 6
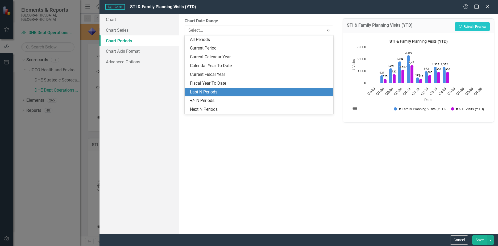
click at [204, 89] on div "All Periods Current Period Current Calendar Year Calendar Year To Date Current …" at bounding box center [258, 74] width 149 height 79
click at [203, 89] on div "Last N Periods" at bounding box center [260, 92] width 140 height 6
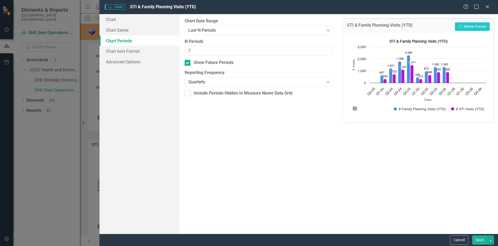
click at [189, 93] on div at bounding box center [187, 93] width 6 height 6
click at [188, 93] on input "Include Periods Hidden In Measure Name Data Grid" at bounding box center [185, 91] width 3 height 3
checkbox input "true"
click at [480, 237] on button "Save" at bounding box center [479, 239] width 15 height 9
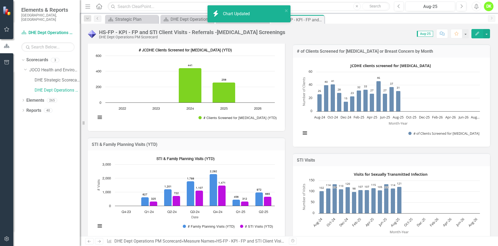
scroll to position [372, 0]
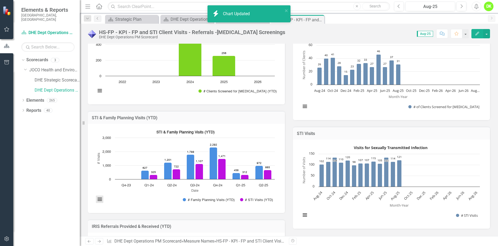
click at [101, 197] on button "View chart menu, STI & Family Planning Visits (YTD)" at bounding box center [99, 198] width 7 height 7
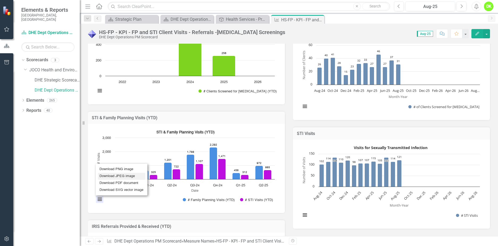
click at [122, 174] on li "Download JPEG image" at bounding box center [121, 176] width 47 height 7
click at [325, 100] on rect "Interactive chart" at bounding box center [390, 75] width 184 height 80
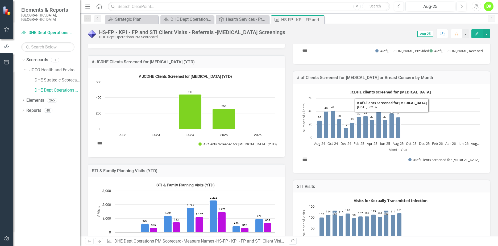
scroll to position [319, 0]
click at [435, 86] on div "Loading... JCDHE clients screened for cervical cancer Bar chart with 25 bars. #…" at bounding box center [391, 128] width 197 height 89
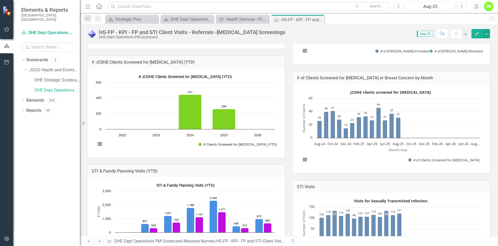
scroll to position [399, 0]
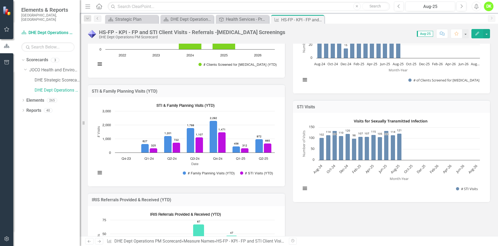
click at [435, 116] on div "Visits for Sexually Transmitted Infection Bar chart with 25 bars. STI Visits (C…" at bounding box center [391, 157] width 197 height 89
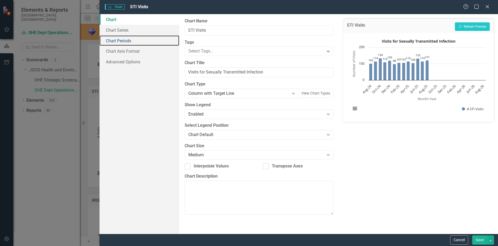
click at [128, 41] on link "Chart Periods" at bounding box center [139, 40] width 80 height 11
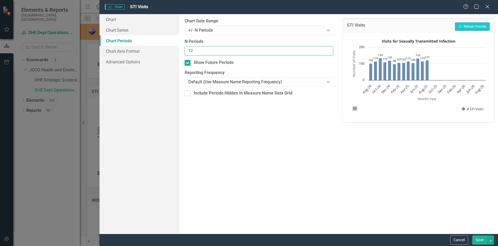
drag, startPoint x: 200, startPoint y: 51, endPoint x: 130, endPoint y: 41, distance: 70.9
click at [130, 41] on div "Chart Chart Series Chart Periods Chart Axis Format Advanced Options From this p…" at bounding box center [298, 123] width 398 height 219
type input "16"
click at [221, 31] on div "+/- N Periods" at bounding box center [256, 30] width 136 height 6
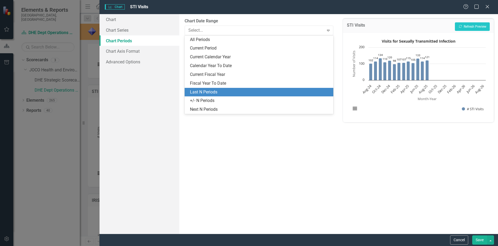
click at [207, 89] on div "Last N Periods" at bounding box center [260, 92] width 140 height 6
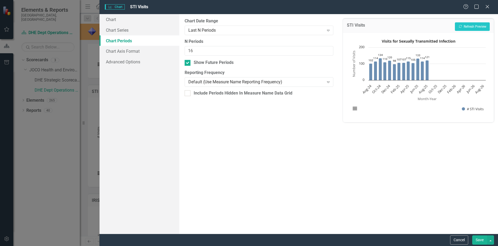
click at [187, 91] on input "Include Periods Hidden In Measure Name Data Grid" at bounding box center [185, 91] width 3 height 3
checkbox input "true"
click at [477, 239] on button "Save" at bounding box center [479, 239] width 15 height 9
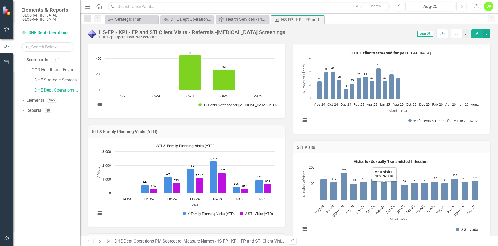
scroll to position [346, 0]
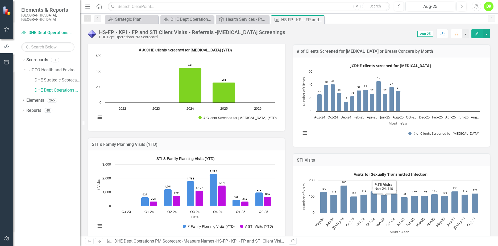
click at [360, 127] on rect "Interactive chart" at bounding box center [390, 101] width 184 height 80
click at [478, 35] on icon "Edit" at bounding box center [477, 34] width 5 height 4
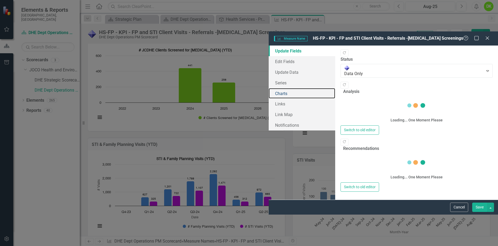
click at [268, 88] on link "Charts" at bounding box center [301, 93] width 66 height 11
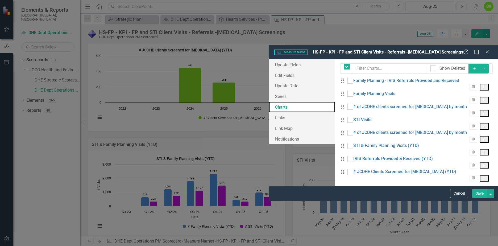
checkbox input "false"
click at [485, 111] on icon "Dropdown Menu" at bounding box center [484, 112] width 5 height 3
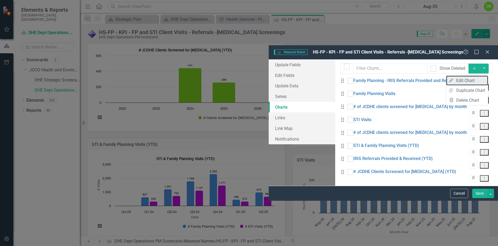
click at [465, 82] on link "Edit Edit Chart" at bounding box center [467, 80] width 42 height 10
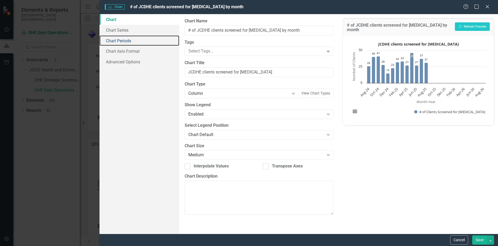
click at [120, 39] on link "Chart Periods" at bounding box center [139, 40] width 80 height 11
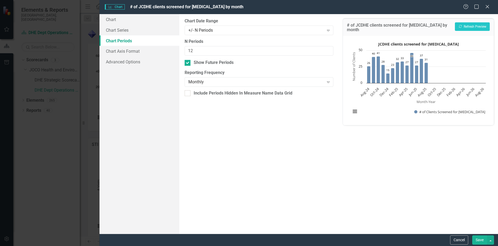
click at [225, 30] on div "+/- N Periods" at bounding box center [256, 30] width 136 height 6
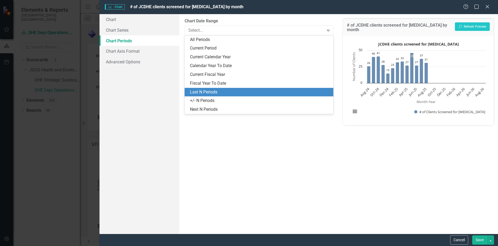
click at [208, 89] on div "Last N Periods" at bounding box center [260, 92] width 140 height 6
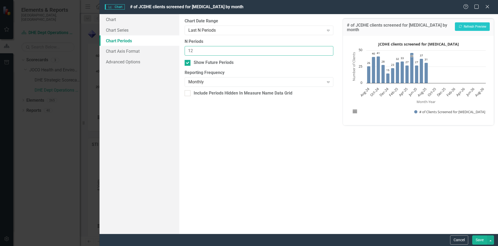
drag, startPoint x: 206, startPoint y: 50, endPoint x: 134, endPoint y: 43, distance: 72.1
click at [146, 45] on div "Chart Chart Series Chart Periods Chart Axis Format Advanced Options From this p…" at bounding box center [298, 123] width 398 height 219
type input "16"
click at [186, 91] on input "Include Periods Hidden In Measure Name Data Grid" at bounding box center [185, 91] width 3 height 3
checkbox input "true"
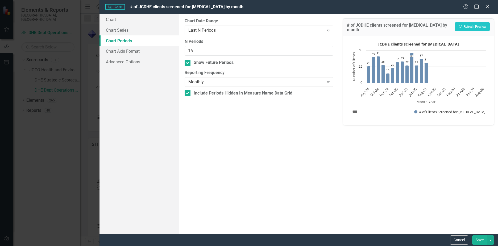
click at [476, 238] on button "Save" at bounding box center [479, 239] width 15 height 9
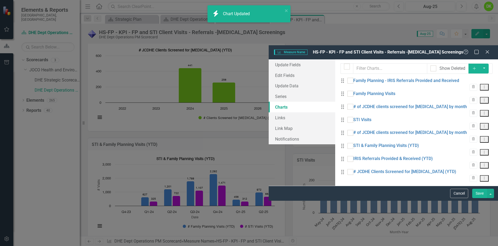
click at [478, 200] on div "Cancel Save" at bounding box center [382, 193] width 229 height 15
click at [478, 198] on button "Save" at bounding box center [479, 192] width 15 height 9
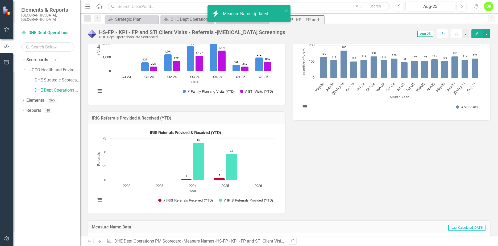
scroll to position [532, 0]
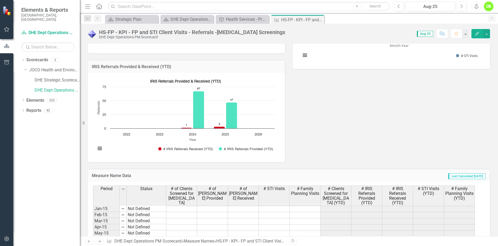
click at [0, 0] on icon at bounding box center [0, 0] width 0 height 0
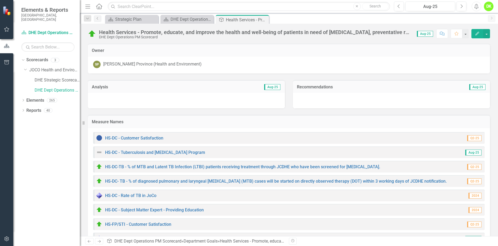
click at [0, 0] on icon "Close" at bounding box center [0, 0] width 0 height 0
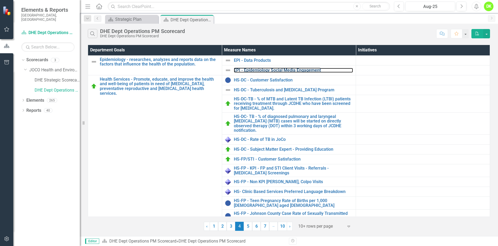
click at [263, 70] on link "EPI - Epidemiology Social Media Engagement" at bounding box center [293, 70] width 119 height 5
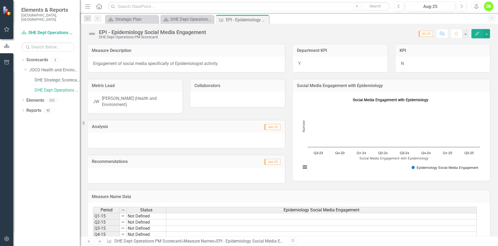
click at [314, 101] on rect "Interactive chart" at bounding box center [390, 135] width 184 height 80
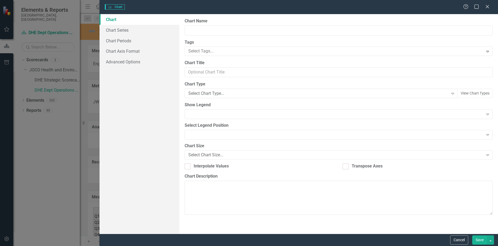
type input "Social Media Engagement with Epidemiology"
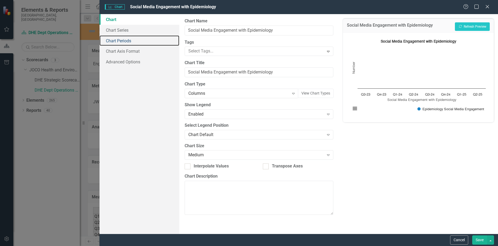
click at [124, 43] on link "Chart Periods" at bounding box center [139, 40] width 80 height 11
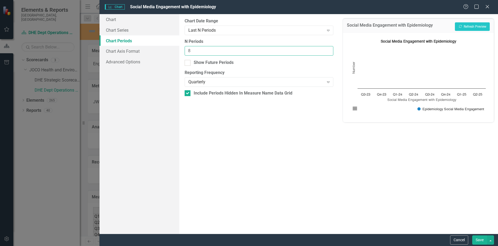
drag, startPoint x: 200, startPoint y: 50, endPoint x: 144, endPoint y: 51, distance: 55.8
click at [144, 51] on div "Chart Chart Series Chart Periods Chart Axis Format Advanced Options From this p…" at bounding box center [298, 123] width 398 height 219
type input "7"
click at [186, 62] on input "Show Future Periods" at bounding box center [185, 61] width 3 height 3
checkbox input "true"
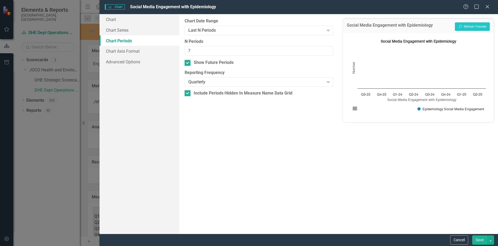
click at [474, 239] on button "Save" at bounding box center [479, 239] width 15 height 9
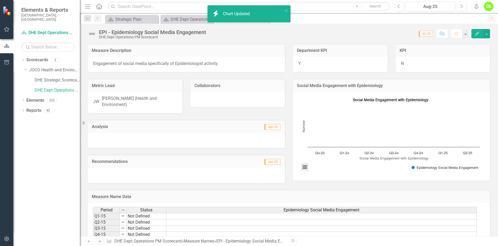
click at [303, 167] on button "View chart menu, Social Media Engagement with Epidemiology" at bounding box center [304, 166] width 7 height 7
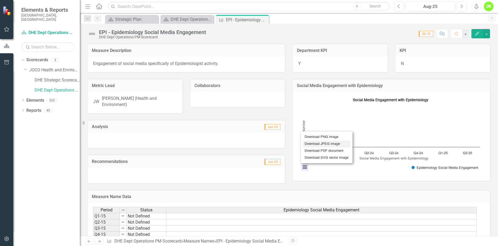
click at [315, 144] on li "Download JPEG image" at bounding box center [326, 143] width 47 height 7
click at [0, 0] on icon at bounding box center [0, 0] width 0 height 0
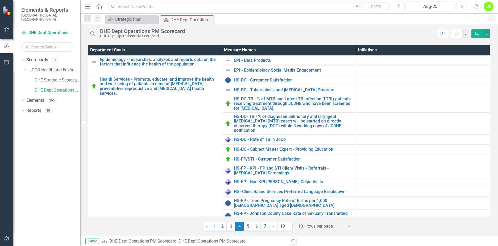
click at [248, 225] on link "5" at bounding box center [248, 225] width 9 height 9
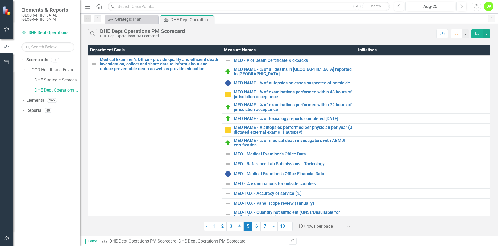
click at [256, 227] on link "6" at bounding box center [256, 225] width 9 height 9
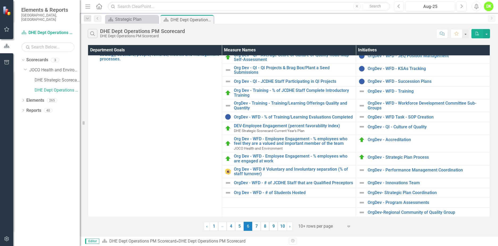
scroll to position [33, 0]
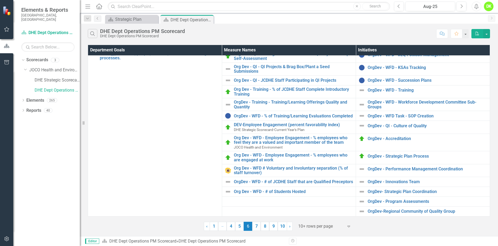
click at [259, 222] on link "7" at bounding box center [256, 225] width 9 height 9
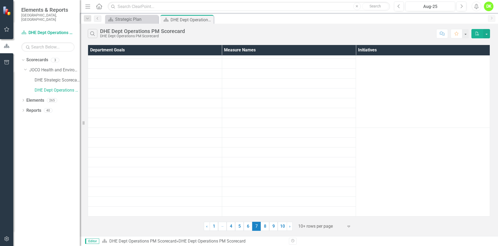
scroll to position [0, 0]
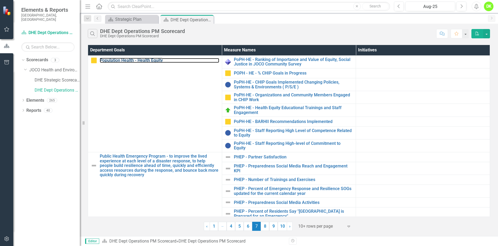
click at [149, 58] on link "Population Health - Health Equity" at bounding box center [159, 60] width 119 height 5
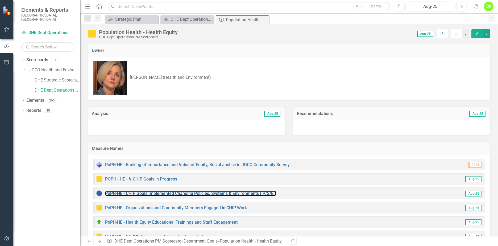
click at [236, 191] on link "PoPH-HE - CHIP Goals Implemented Changing Policies, Systems & Environments ( P/…" at bounding box center [190, 193] width 171 height 5
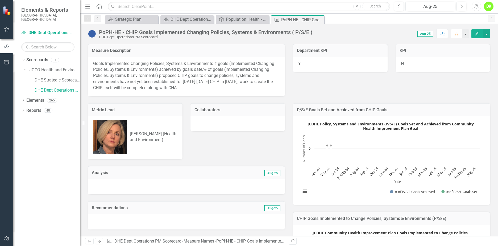
click at [329, 130] on rect "Interactive chart" at bounding box center [390, 160] width 184 height 80
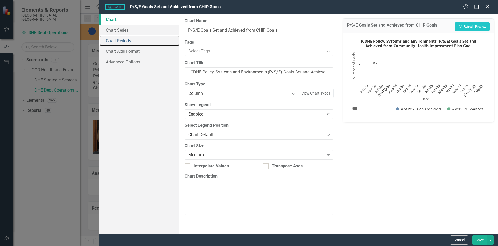
click at [112, 37] on link "Chart Periods" at bounding box center [139, 40] width 80 height 11
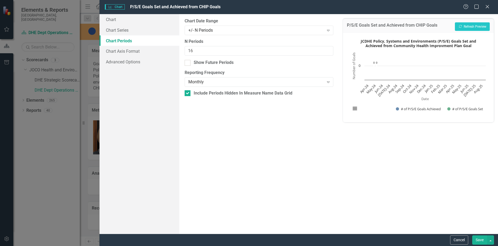
click at [189, 64] on div at bounding box center [187, 63] width 6 height 6
click at [188, 63] on input "Show Future Periods" at bounding box center [185, 61] width 3 height 3
checkbox input "true"
click at [217, 32] on div "+/- N Periods" at bounding box center [256, 30] width 136 height 6
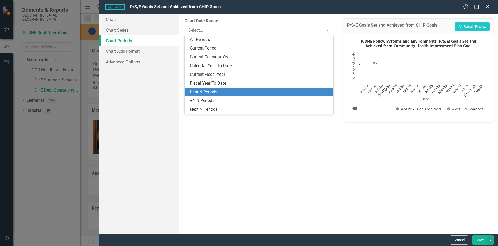
click at [214, 90] on div "Last N Periods" at bounding box center [260, 92] width 140 height 6
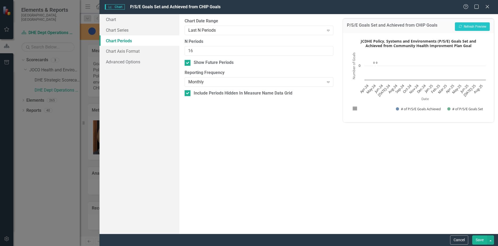
click at [476, 239] on button "Save" at bounding box center [479, 239] width 15 height 9
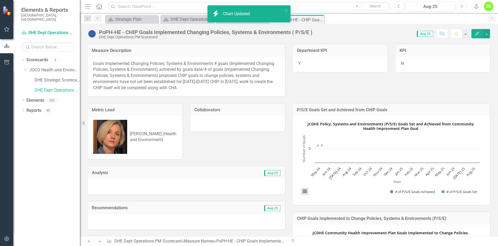
click at [303, 192] on button "View chart menu, JCDHE Policy, Systems and Environments (P/S/E) Goals Set and A…" at bounding box center [304, 190] width 7 height 7
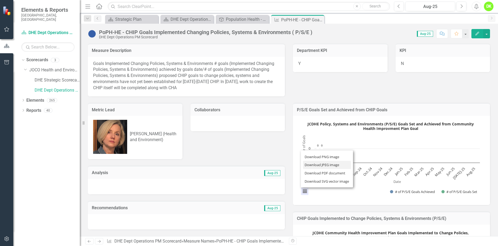
click at [314, 164] on li "Download JPEG image" at bounding box center [327, 165] width 48 height 8
click at [265, 219] on div "Metric Lead Valorie Carson (Health and Environment) Collaborators Analysis Aug-…" at bounding box center [289, 204] width 410 height 217
click at [0, 0] on icon "Close" at bounding box center [0, 0] width 0 height 0
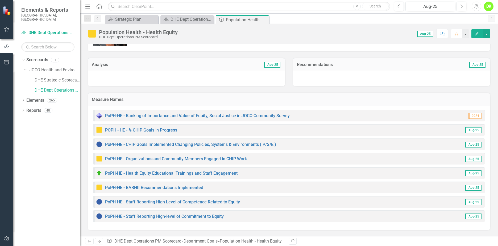
scroll to position [56, 0]
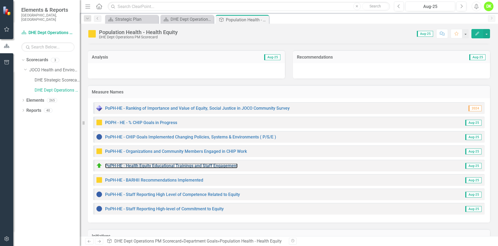
click at [201, 163] on link "PoPH-HE - Health Equity Educational Trainings and Staff Engagement" at bounding box center [171, 165] width 132 height 5
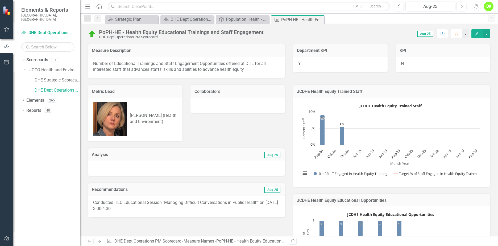
click at [306, 162] on rect "Interactive chart" at bounding box center [390, 142] width 184 height 80
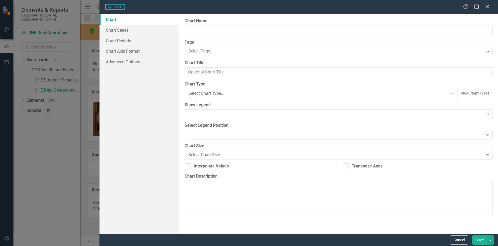
type input "JCDHE Health Equity Trained Staff"
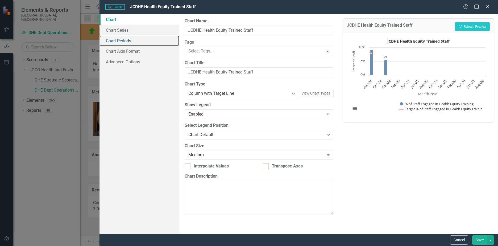
click at [124, 43] on link "Chart Periods" at bounding box center [139, 40] width 80 height 11
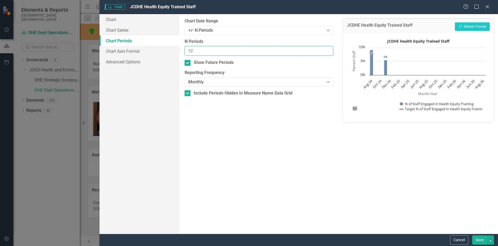
drag, startPoint x: 201, startPoint y: 50, endPoint x: 138, endPoint y: 50, distance: 62.5
click at [138, 50] on div "Chart Chart Series Chart Periods Chart Axis Format Advanced Options From this p…" at bounding box center [298, 123] width 398 height 219
type input "16"
click at [227, 31] on div "+/- N Periods" at bounding box center [256, 30] width 136 height 6
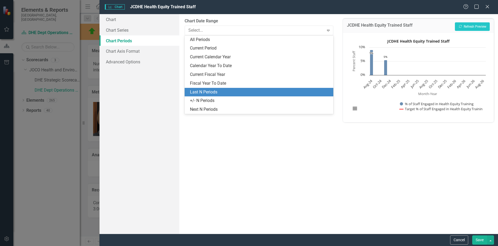
click at [206, 91] on div "Last N Periods" at bounding box center [260, 92] width 140 height 6
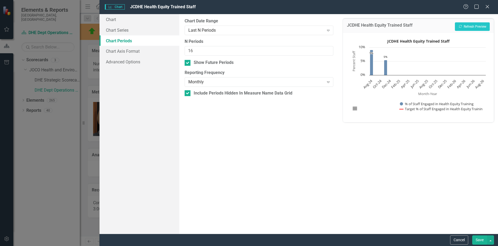
click at [477, 239] on button "Save" at bounding box center [479, 239] width 15 height 9
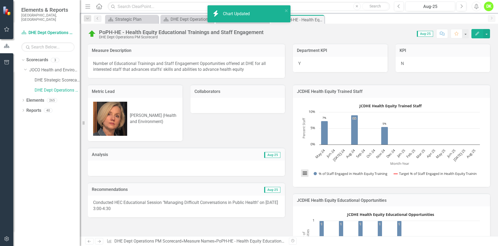
click at [303, 176] on button "View chart menu, JCDHE Health Equity Trained Staff" at bounding box center [304, 172] width 7 height 7
click at [302, 174] on button "View chart menu, JCDHE Health Equity Trained Staff" at bounding box center [304, 172] width 7 height 7
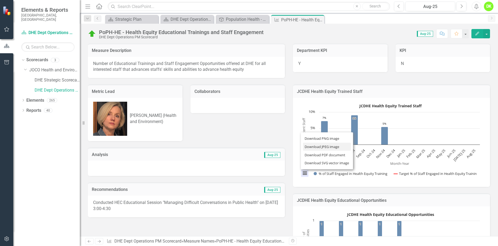
click at [314, 145] on li "Download JPEG image" at bounding box center [327, 146] width 48 height 8
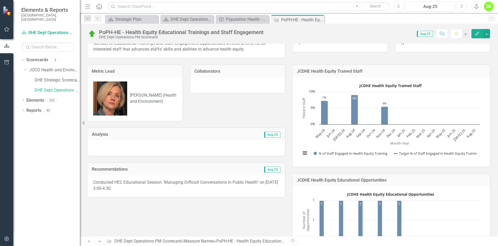
scroll to position [53, 0]
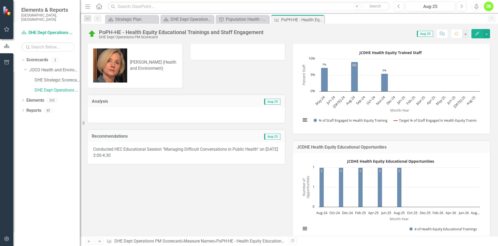
click at [302, 215] on rect "Interactive chart" at bounding box center [390, 197] width 184 height 80
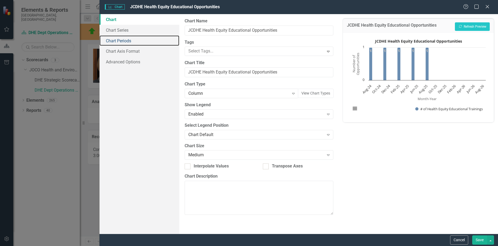
click at [122, 39] on link "Chart Periods" at bounding box center [139, 40] width 80 height 11
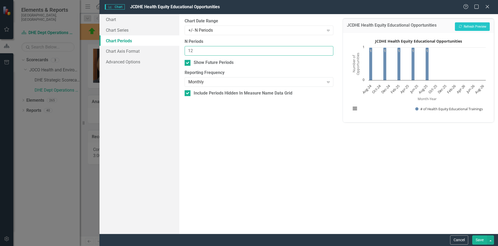
drag, startPoint x: 205, startPoint y: 52, endPoint x: 141, endPoint y: 48, distance: 63.6
click at [141, 48] on div "Chart Chart Series Chart Periods Chart Axis Format Advanced Options From this p…" at bounding box center [298, 123] width 398 height 219
type input "16"
click at [226, 32] on div "+/- N Periods" at bounding box center [256, 30] width 136 height 6
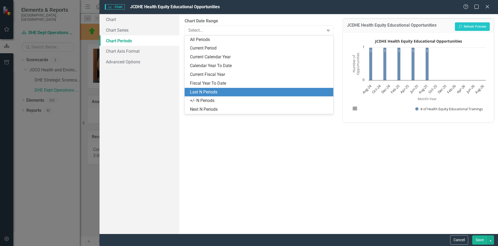
click at [207, 90] on div "Last N Periods" at bounding box center [260, 92] width 140 height 6
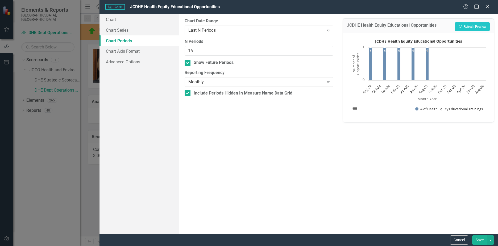
click at [482, 239] on button "Save" at bounding box center [479, 239] width 15 height 9
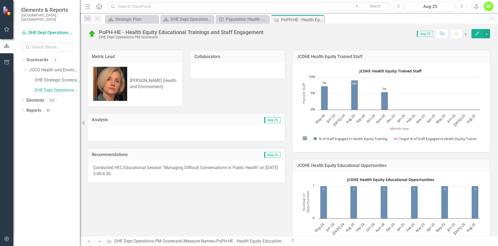
scroll to position [27, 0]
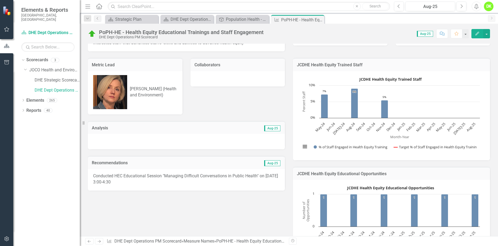
click at [0, 0] on icon "Close" at bounding box center [0, 0] width 0 height 0
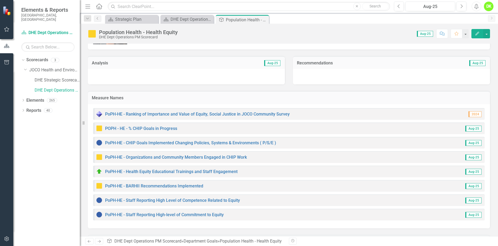
scroll to position [56, 0]
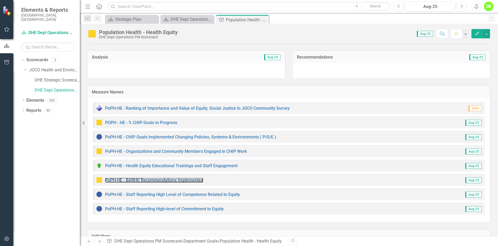
click at [180, 177] on link "PoPH-HE - BARHII Recommendations Implemented" at bounding box center [154, 179] width 98 height 5
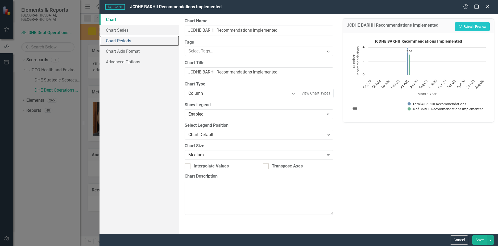
click at [126, 43] on link "Chart Periods" at bounding box center [139, 40] width 80 height 11
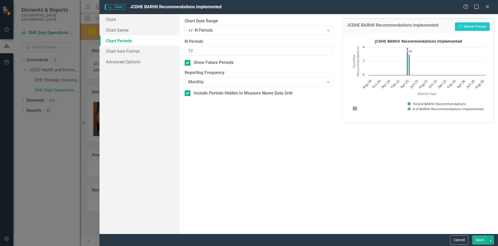
click at [225, 30] on div "+/- N Periods" at bounding box center [256, 30] width 136 height 6
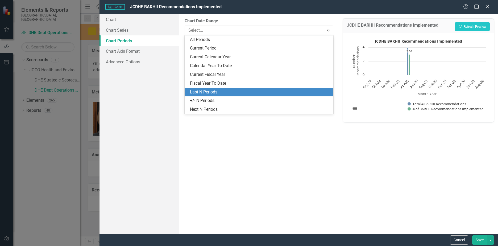
click at [212, 91] on div "Last N Periods" at bounding box center [260, 92] width 140 height 6
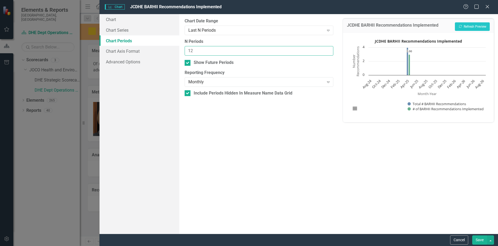
drag, startPoint x: 211, startPoint y: 49, endPoint x: 140, endPoint y: 49, distance: 71.0
click at [140, 49] on div "Chart Chart Series Chart Periods Chart Axis Format Advanced Options From this p…" at bounding box center [298, 123] width 398 height 219
type input "16"
click at [478, 239] on button "Save" at bounding box center [479, 239] width 15 height 9
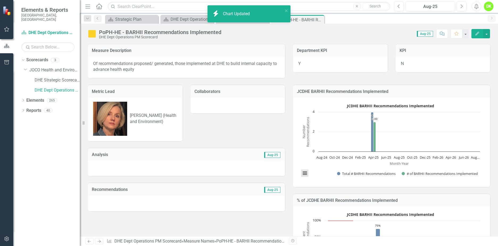
click at [305, 173] on button "View chart menu, JCDHE BARHII Recommendations Implemented" at bounding box center [304, 172] width 7 height 7
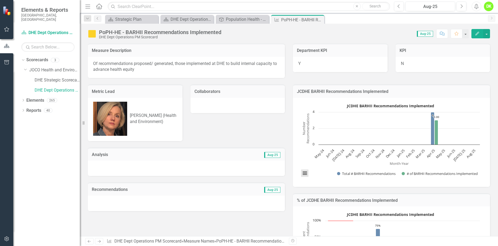
click at [304, 172] on button "View chart menu, JCDHE BARHII Recommendations Implemented" at bounding box center [304, 172] width 7 height 7
click at [318, 145] on li "Download JPEG image" at bounding box center [327, 146] width 48 height 8
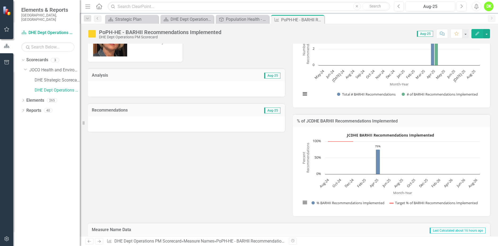
scroll to position [80, 0]
click at [312, 189] on rect "Interactive chart" at bounding box center [390, 170] width 184 height 80
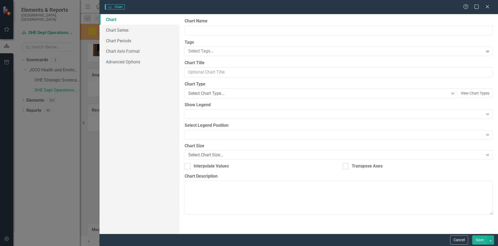
type input "% of JCDHE BARHII Recommendations Implemented"
type input "JCDHE BARHII Recommendations Implemented"
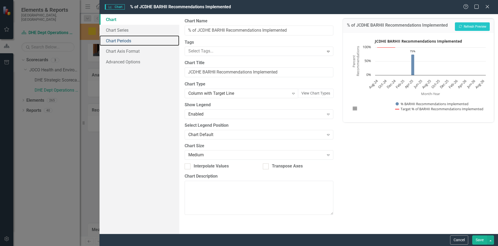
click at [120, 43] on link "Chart Periods" at bounding box center [139, 40] width 80 height 11
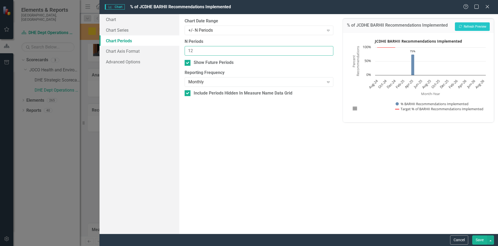
drag, startPoint x: 213, startPoint y: 52, endPoint x: 126, endPoint y: 48, distance: 86.7
click at [124, 47] on div "Chart Chart Series Chart Periods Chart Axis Format Advanced Options From this p…" at bounding box center [298, 123] width 398 height 219
type input "16"
click at [231, 35] on div "+/- N Periods Expand" at bounding box center [258, 31] width 149 height 10
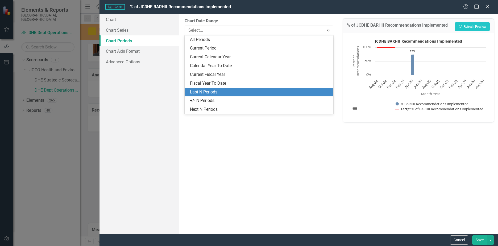
click at [207, 89] on div "Last N Periods" at bounding box center [260, 92] width 140 height 6
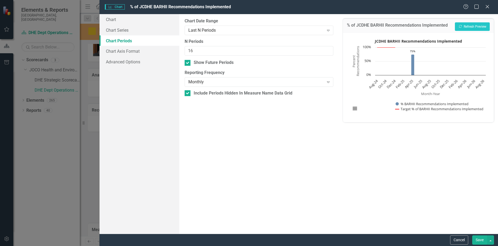
click at [475, 239] on button "Save" at bounding box center [479, 239] width 15 height 9
